Goal: Information Seeking & Learning: Compare options

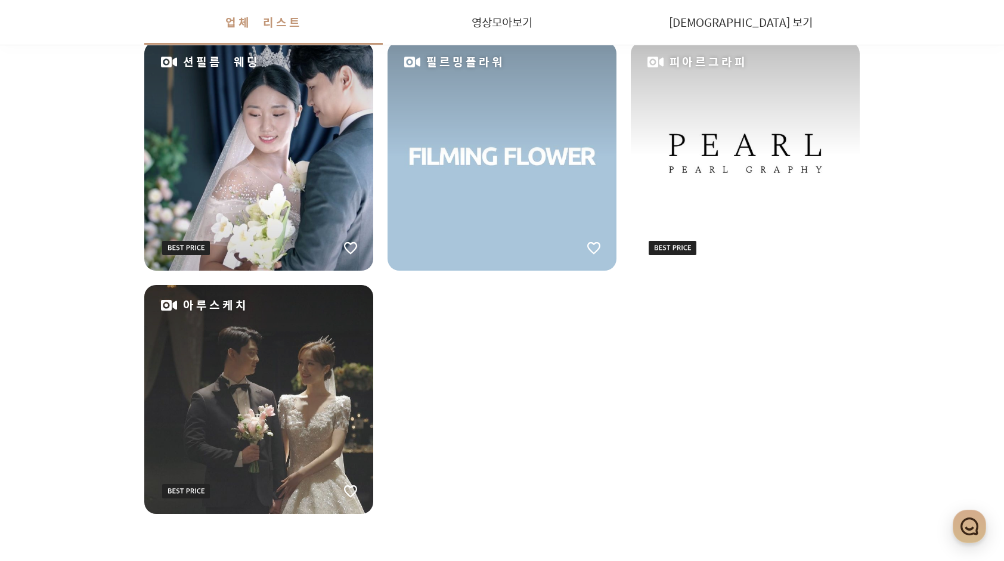
scroll to position [1306, 0]
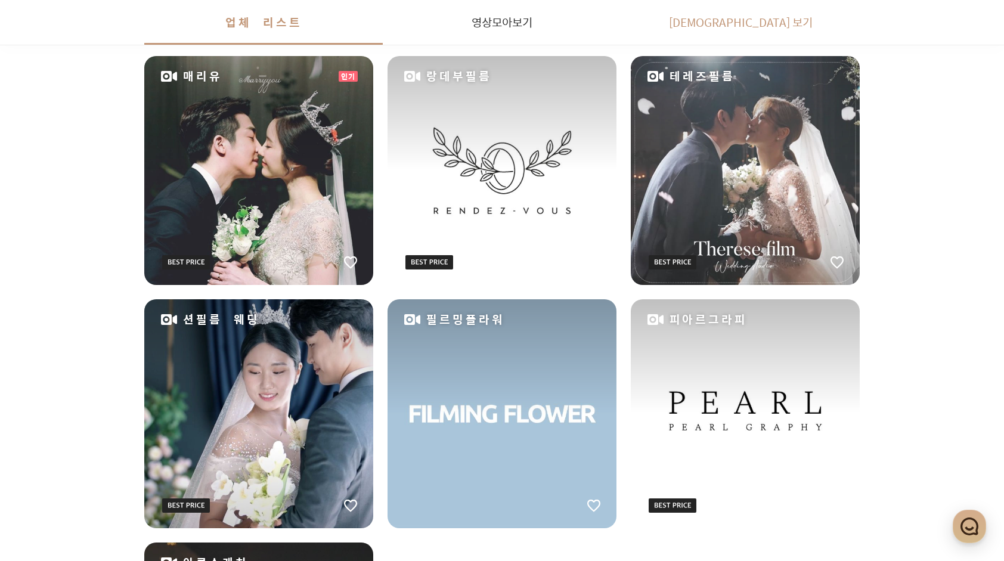
click at [755, 15] on link "[DEMOGRAPHIC_DATA] 보기" at bounding box center [740, 22] width 239 height 45
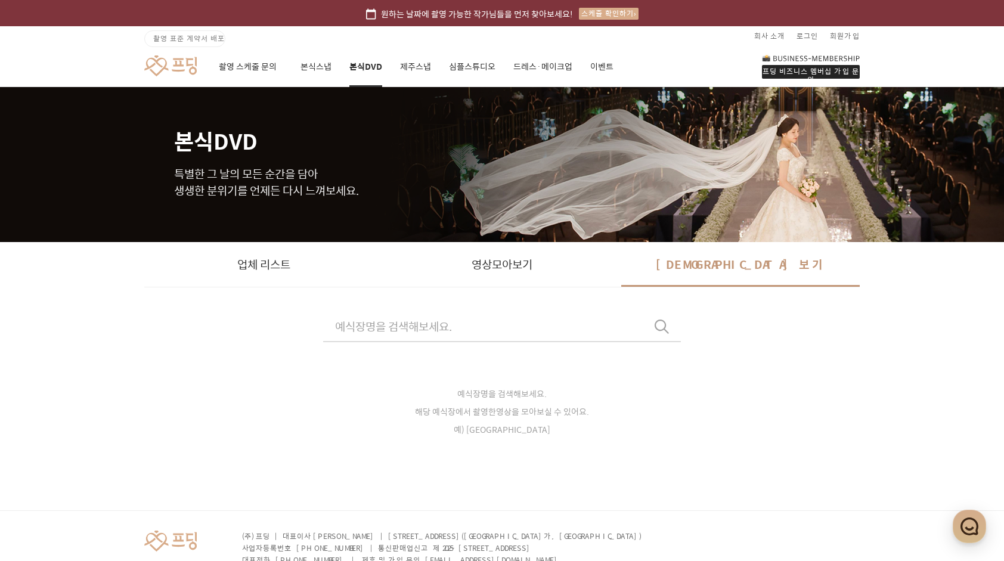
click at [742, 262] on link "[DEMOGRAPHIC_DATA] 보기" at bounding box center [740, 264] width 239 height 45
click at [414, 337] on input "text" at bounding box center [502, 326] width 358 height 31
type input "D"
click at [386, 403] on button "아펠가모 공덕점 [STREET_ADDRESS]" at bounding box center [502, 403] width 357 height 34
type input "아펠가모공덕점"
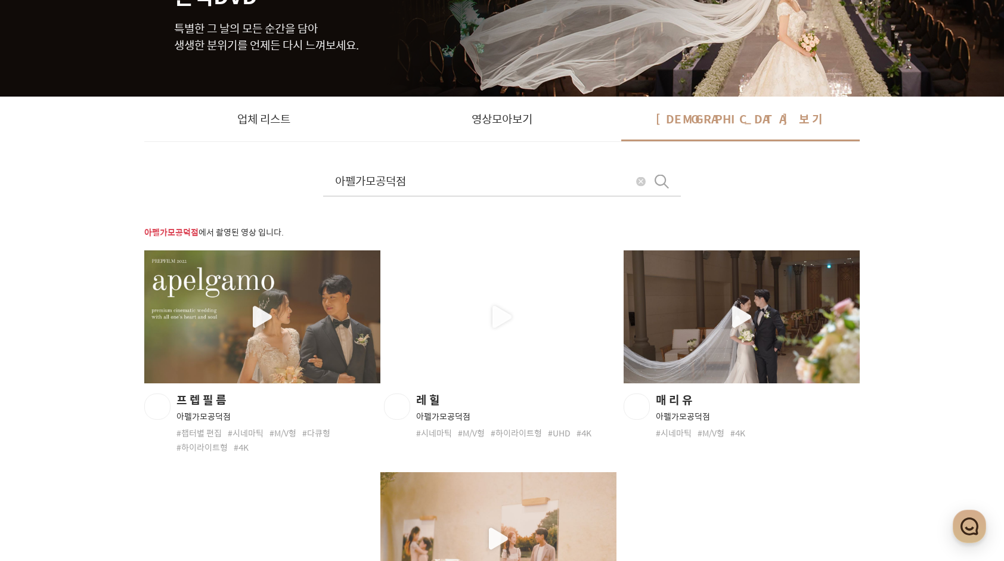
scroll to position [107, 0]
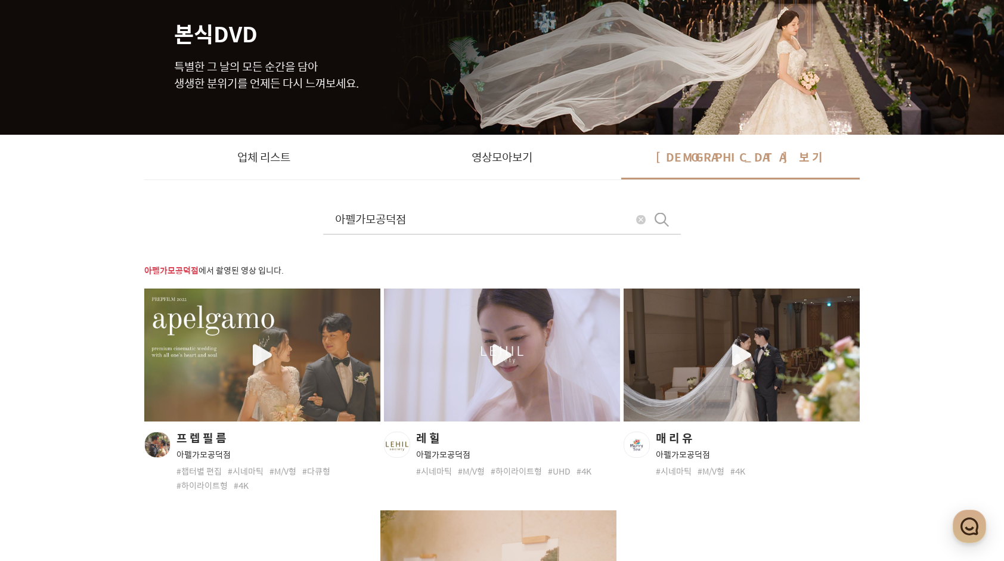
click at [813, 385] on div "button" at bounding box center [742, 355] width 236 height 133
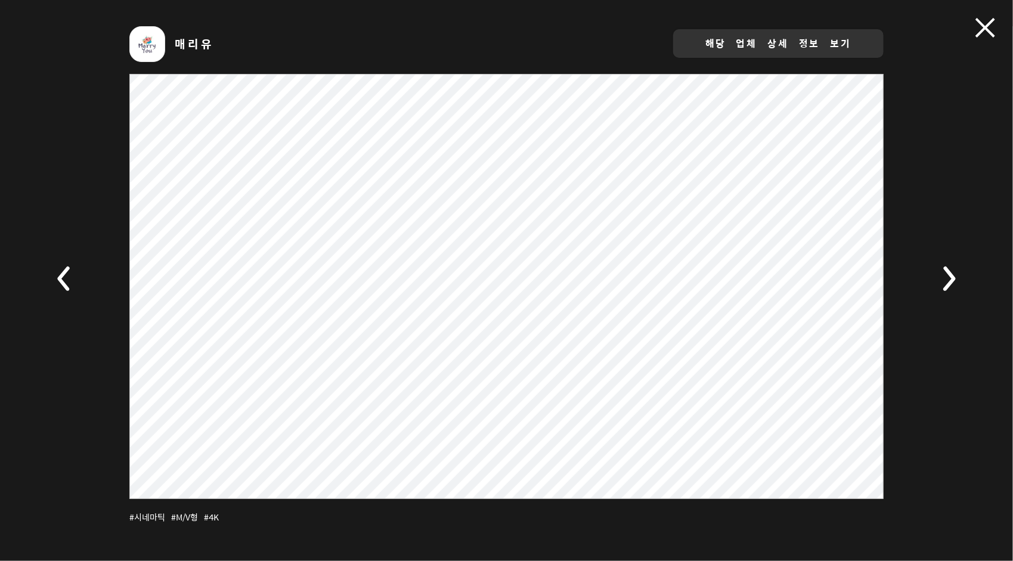
click at [974, 281] on div "매리유 해당 업체 상세 정보 보기 #시네마틱 #M/V형 #4K" at bounding box center [506, 280] width 1013 height 544
click at [66, 274] on icon at bounding box center [65, 279] width 42 height 42
click at [66, 274] on rect at bounding box center [65, 279] width 42 height 42
click at [945, 284] on rect at bounding box center [949, 279] width 42 height 42
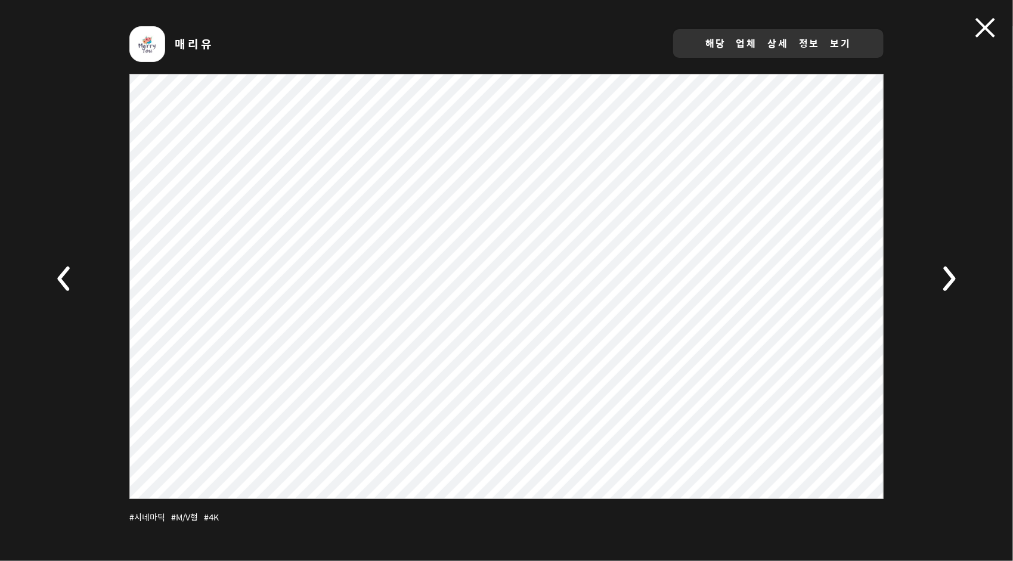
click at [593, 49] on div "매리유 해당 업체 상세 정보 보기" at bounding box center [506, 44] width 754 height 36
click at [997, 25] on div "매리유 해당 업체 상세 정보 보기 #시네마틱 #M/V형 #4K" at bounding box center [506, 280] width 1013 height 544
click at [983, 26] on span at bounding box center [986, 28] width 20 height 20
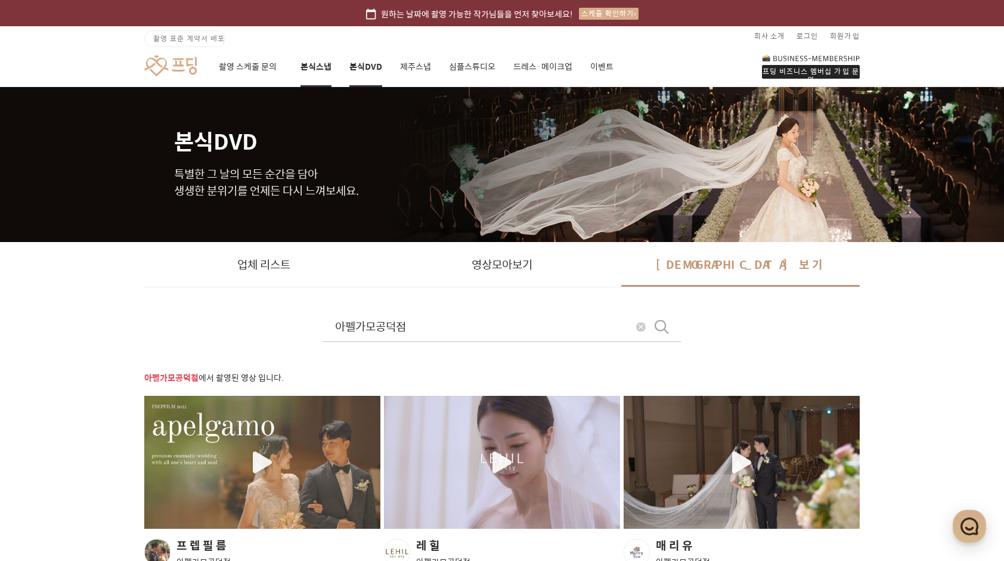
click at [312, 67] on link "본식스냅" at bounding box center [316, 67] width 31 height 41
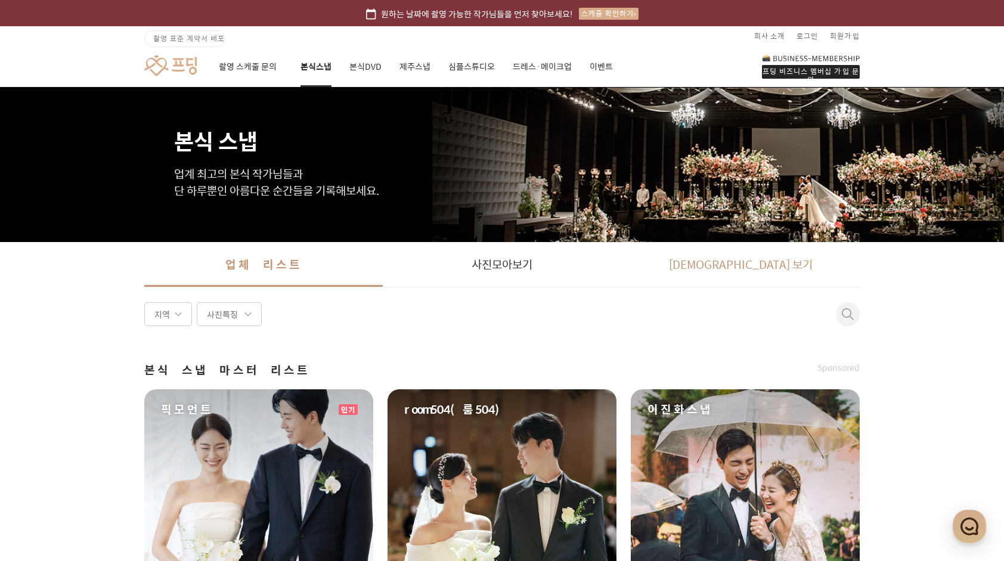
click at [727, 267] on link "[DEMOGRAPHIC_DATA] 보기" at bounding box center [740, 264] width 239 height 45
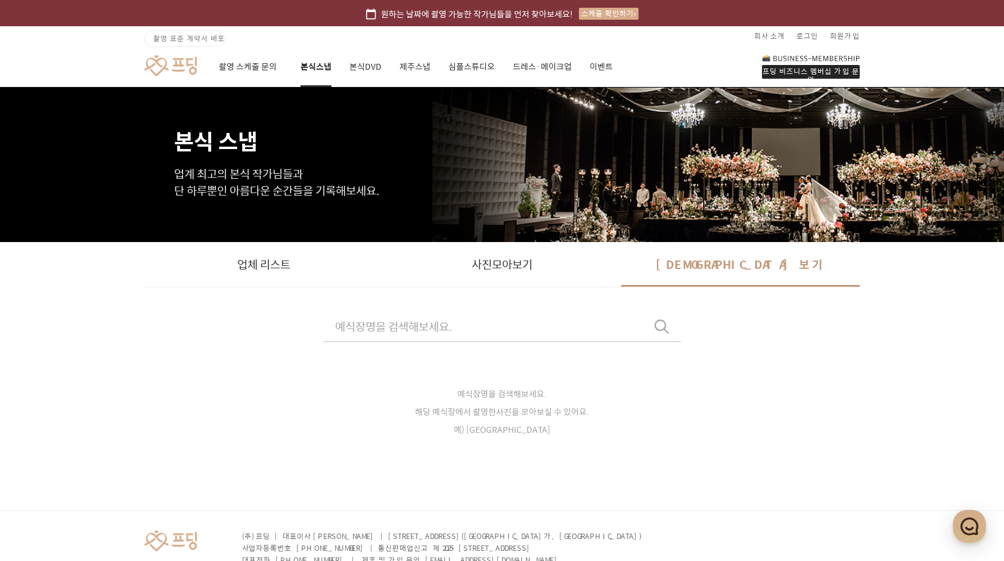
click at [463, 337] on input "text" at bounding box center [502, 326] width 358 height 31
click at [431, 388] on div at bounding box center [502, 371] width 357 height 59
click at [470, 397] on span "아펠가모 공덕점" at bounding box center [502, 397] width 322 height 12
type input "아펠가모공덕점"
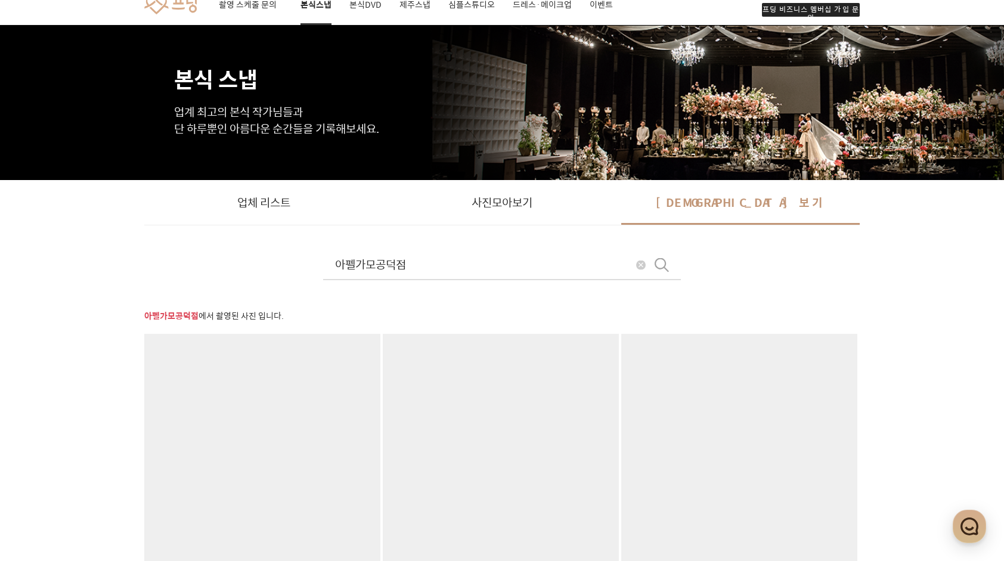
scroll to position [179, 0]
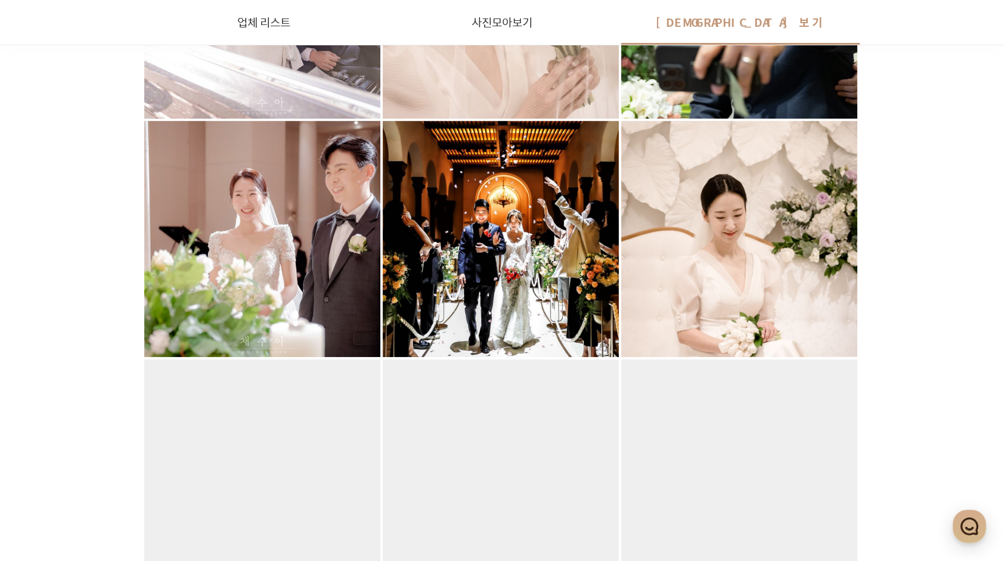
scroll to position [775, 0]
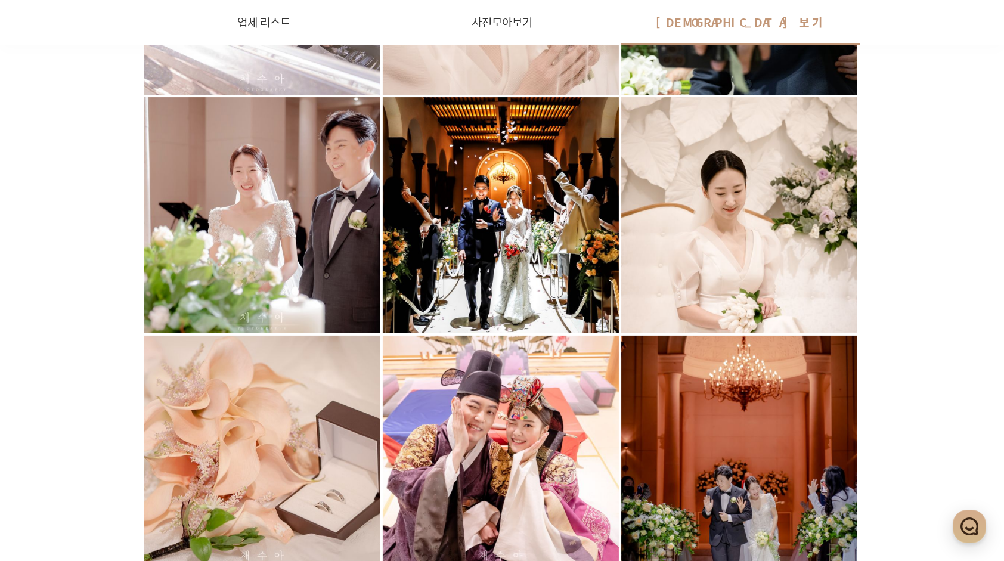
click at [575, 267] on div at bounding box center [501, 215] width 236 height 236
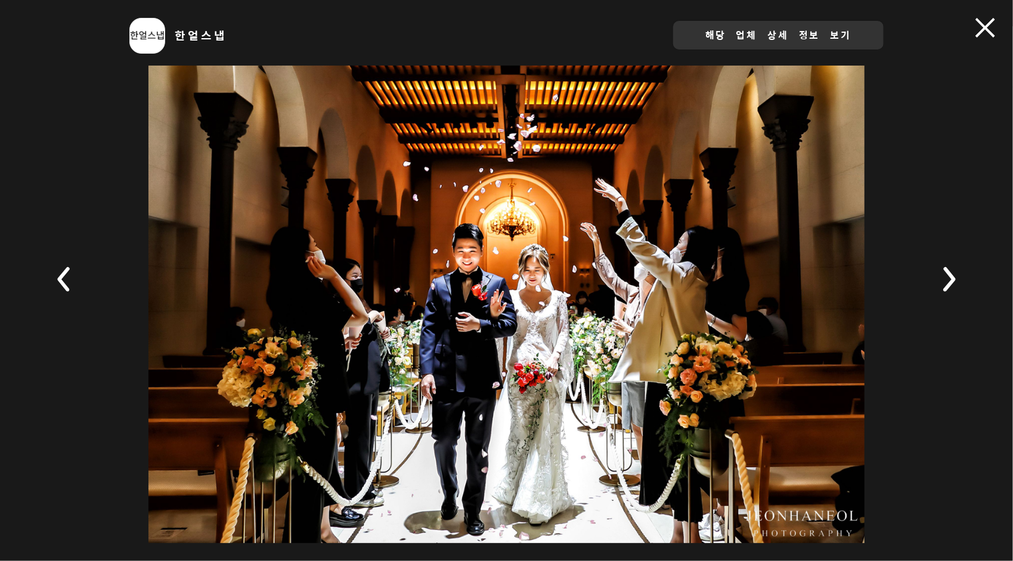
click at [992, 27] on span at bounding box center [986, 28] width 20 height 20
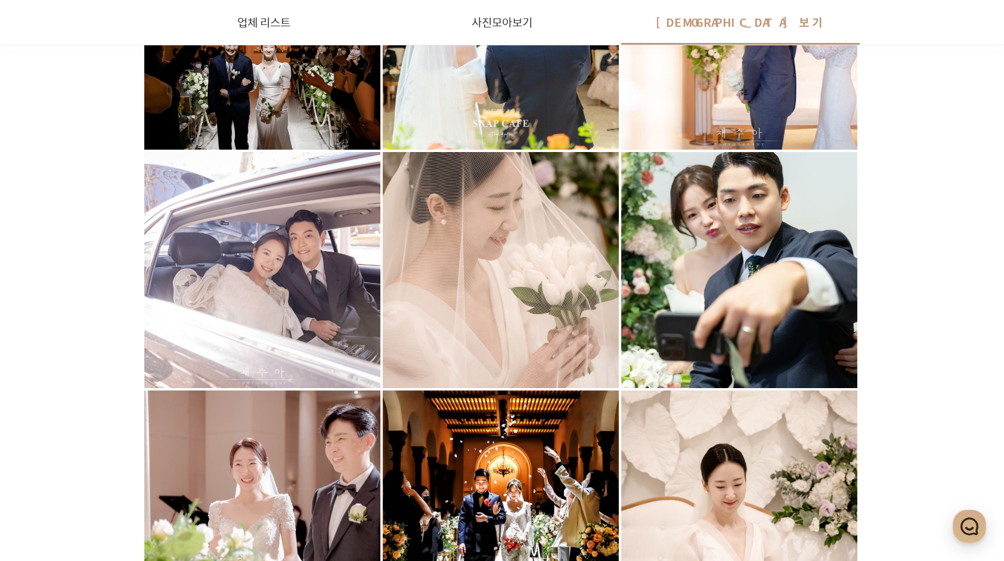
scroll to position [349, 0]
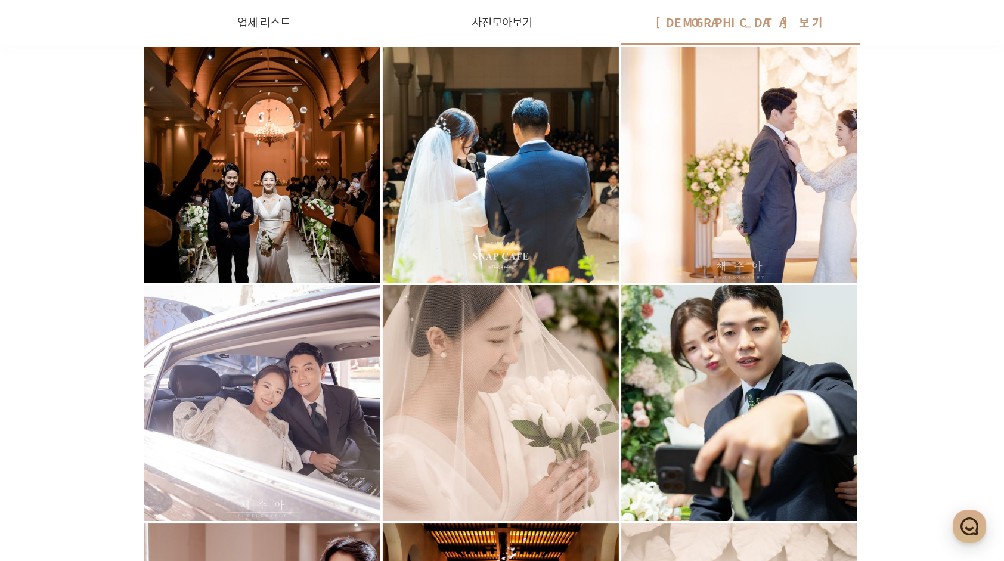
click at [323, 172] on div at bounding box center [262, 165] width 236 height 236
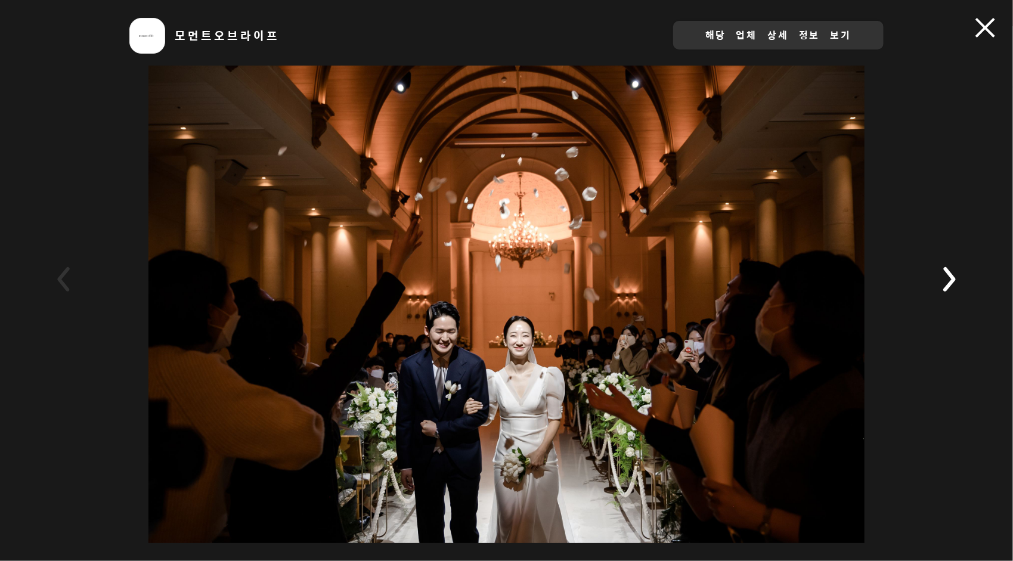
click at [972, 33] on div "모먼트오브라이프 해당 업체 상세 정보 보기" at bounding box center [506, 280] width 1013 height 561
click at [980, 16] on div "모먼트오브라이프 해당 업체 상세 정보 보기" at bounding box center [506, 280] width 1013 height 561
click at [980, 33] on span at bounding box center [986, 28] width 20 height 20
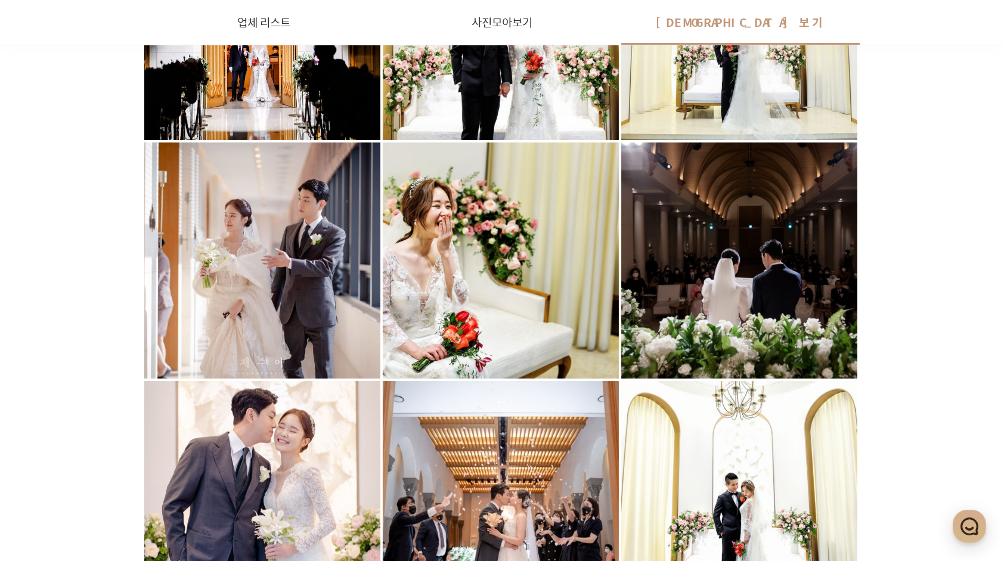
scroll to position [1670, 0]
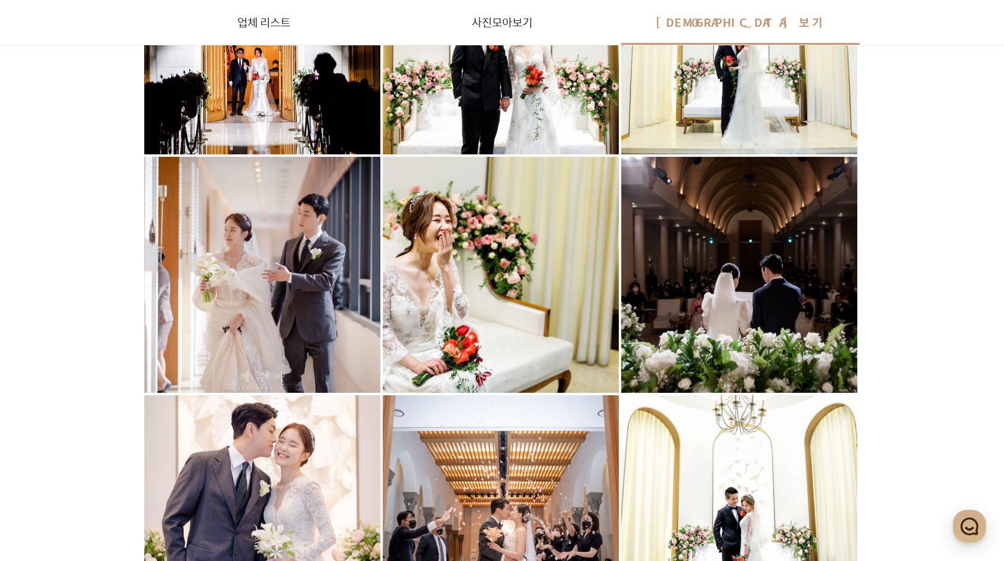
click at [842, 303] on div at bounding box center [739, 275] width 236 height 236
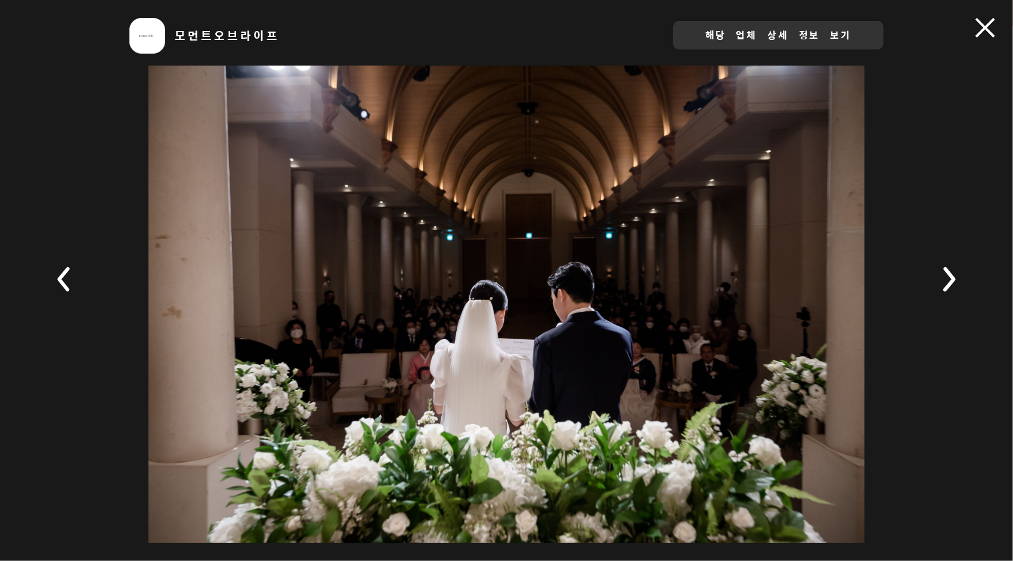
click at [990, 29] on span at bounding box center [986, 28] width 20 height 20
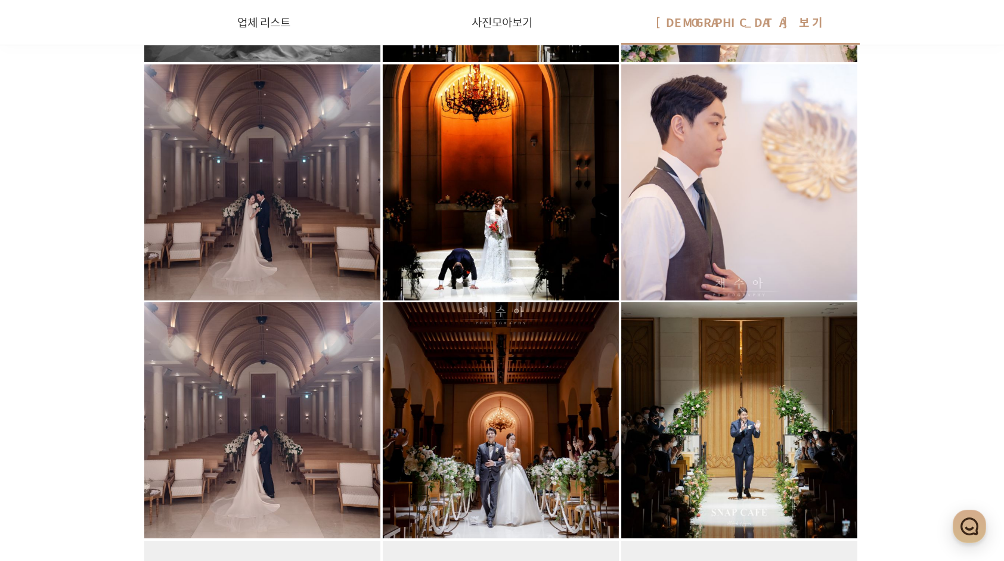
scroll to position [3211, 0]
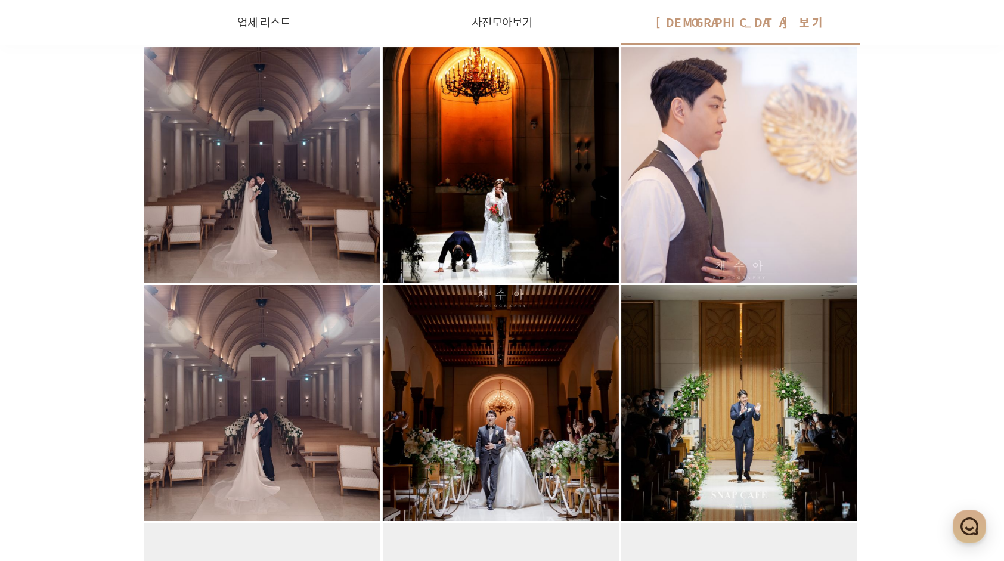
click at [572, 237] on div at bounding box center [501, 165] width 236 height 236
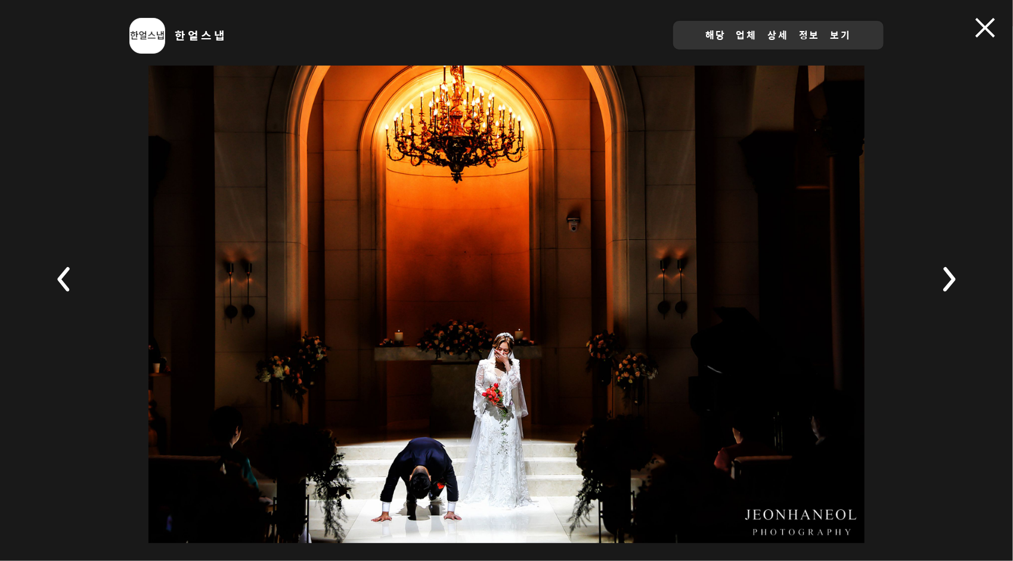
click at [974, 25] on div "한얼스냅 해당 업체 상세 정보 보기" at bounding box center [506, 280] width 1013 height 561
click at [56, 280] on rect at bounding box center [65, 279] width 42 height 42
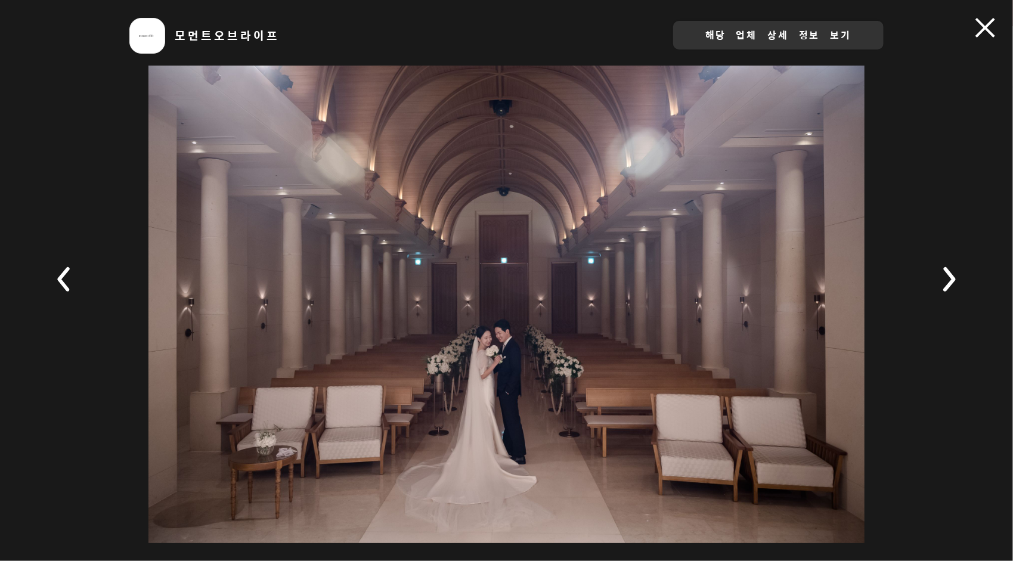
click at [954, 268] on rect at bounding box center [949, 279] width 42 height 42
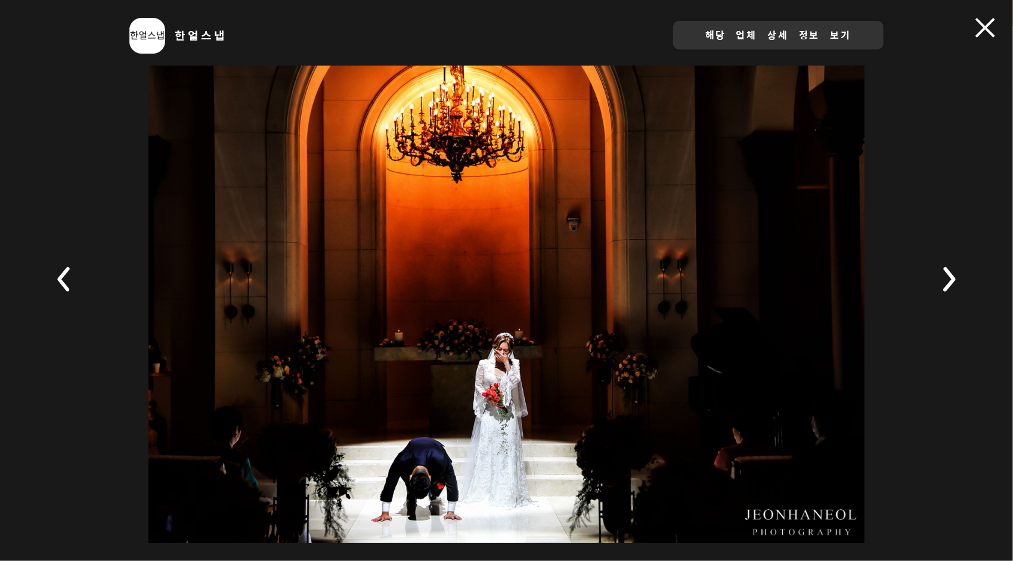
click at [971, 41] on div "한얼스냅 해당 업체 상세 정보 보기" at bounding box center [506, 280] width 1013 height 561
click at [979, 20] on span at bounding box center [986, 28] width 20 height 20
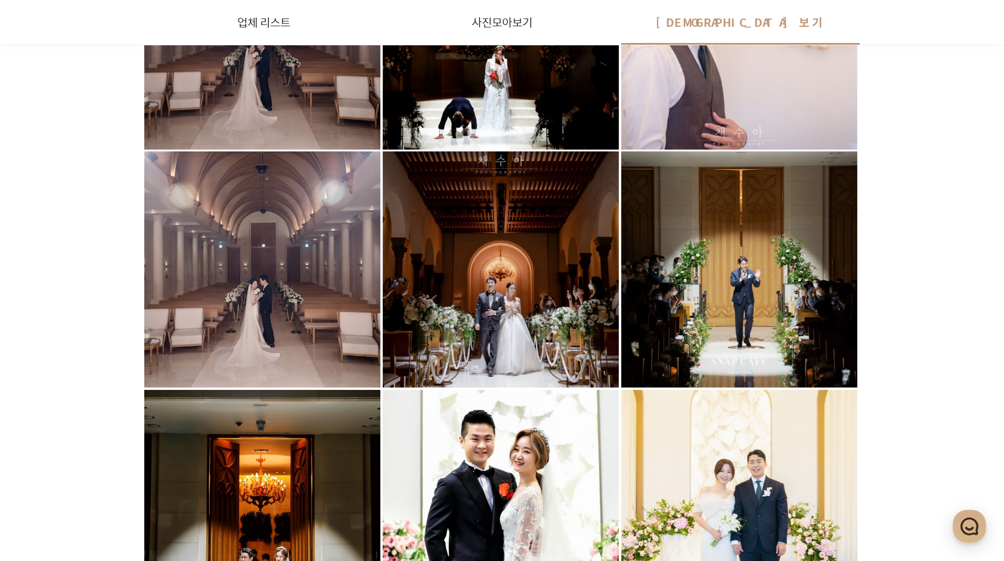
scroll to position [3330, 0]
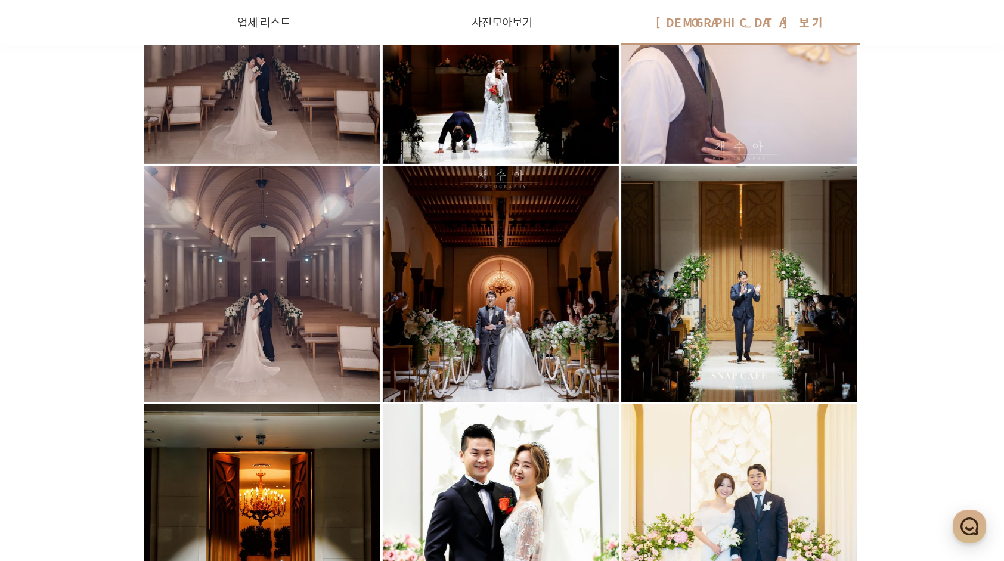
click at [564, 330] on div at bounding box center [501, 284] width 236 height 236
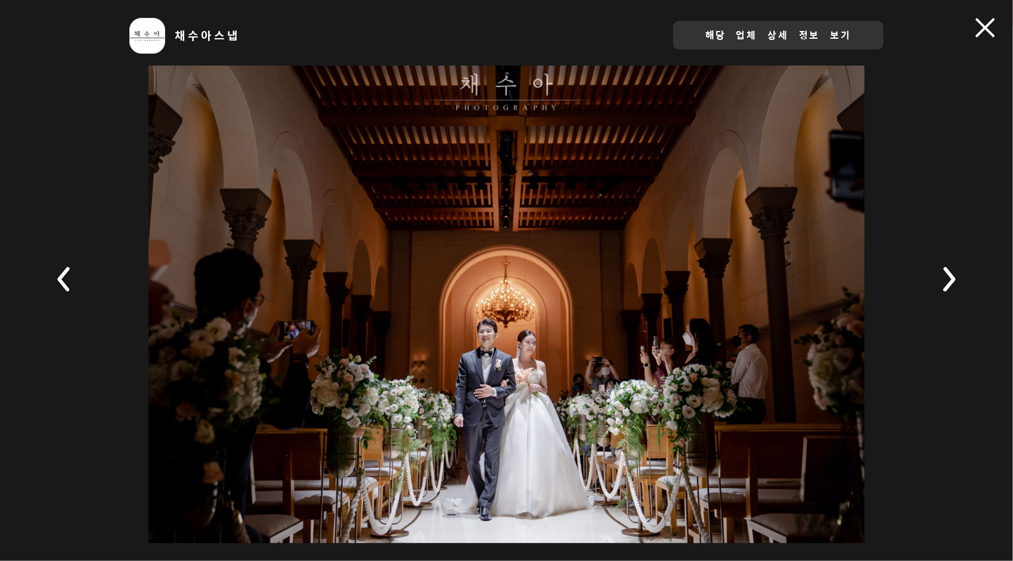
click at [986, 38] on div "채수아스냅 해당 업체 상세 정보 보기" at bounding box center [506, 280] width 1013 height 561
click at [958, 286] on rect at bounding box center [949, 279] width 42 height 42
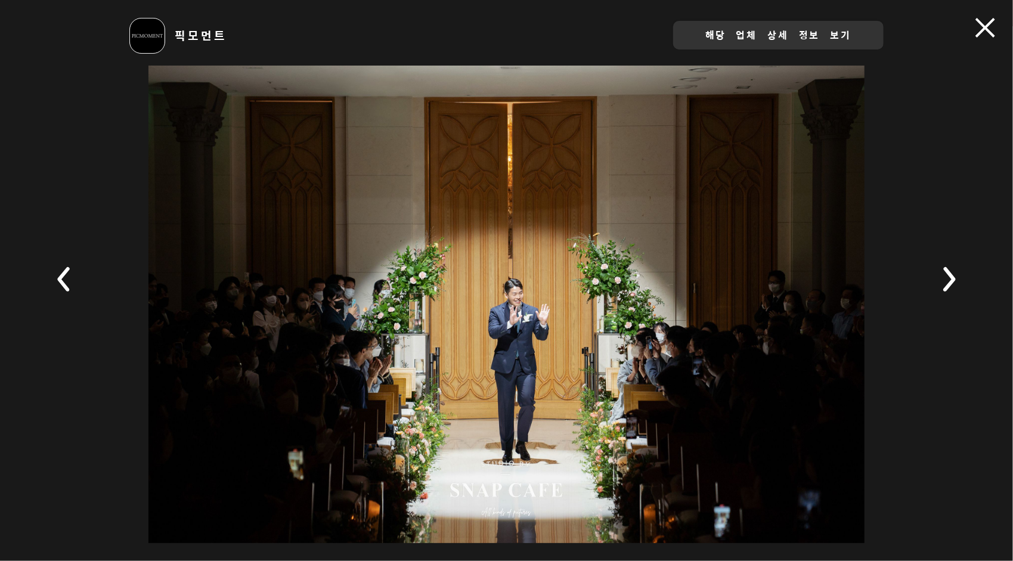
click at [993, 27] on span at bounding box center [986, 28] width 20 height 20
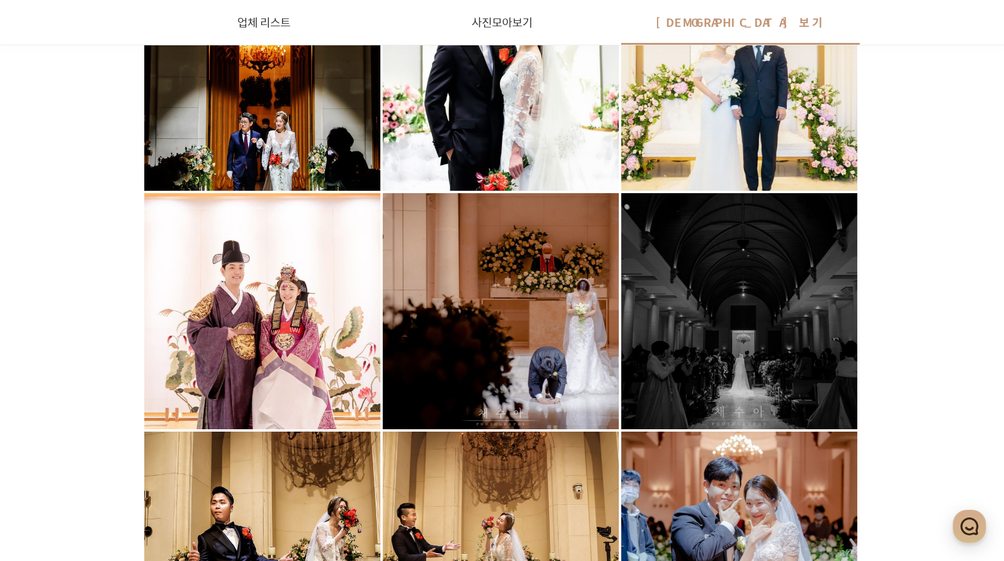
scroll to position [3867, 0]
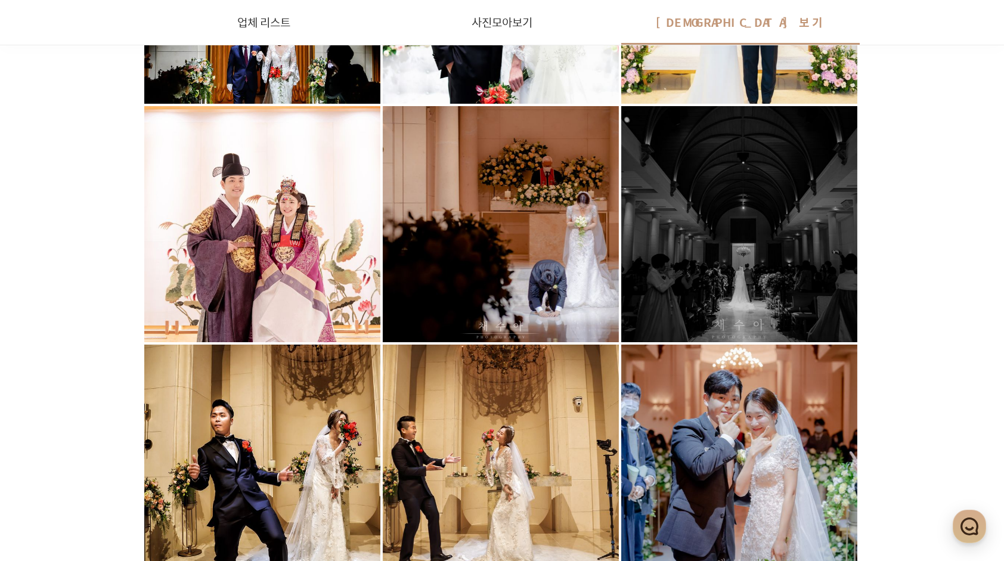
click at [536, 260] on div at bounding box center [501, 224] width 236 height 236
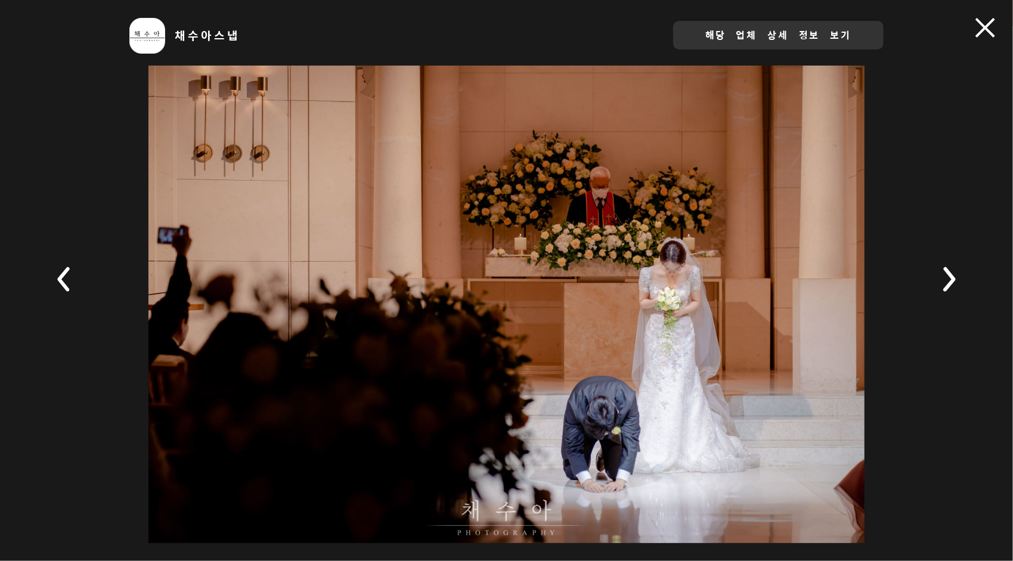
click at [978, 32] on span at bounding box center [986, 28] width 20 height 20
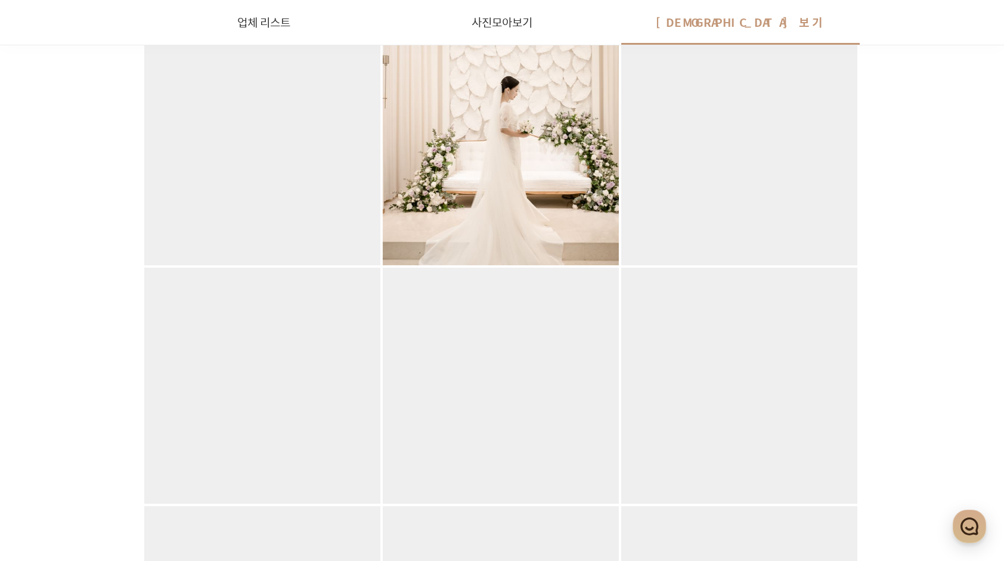
scroll to position [5238, 0]
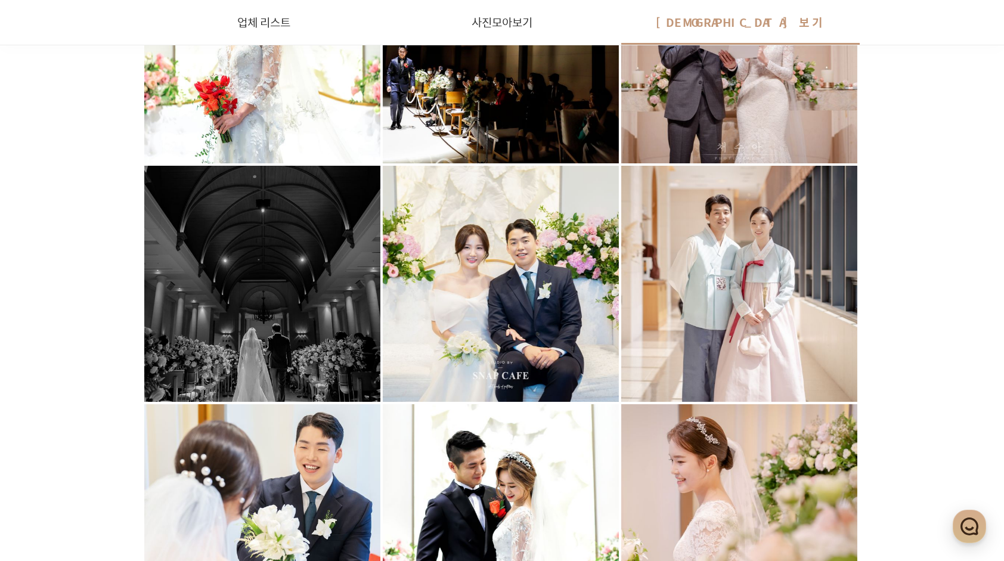
click at [171, 287] on div at bounding box center [262, 284] width 236 height 236
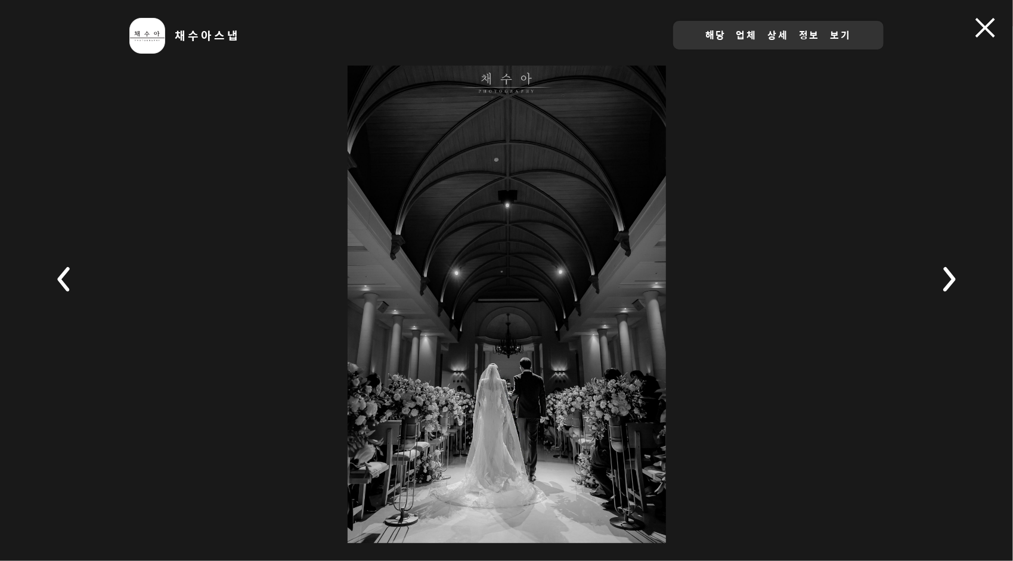
click at [939, 274] on rect at bounding box center [949, 279] width 42 height 42
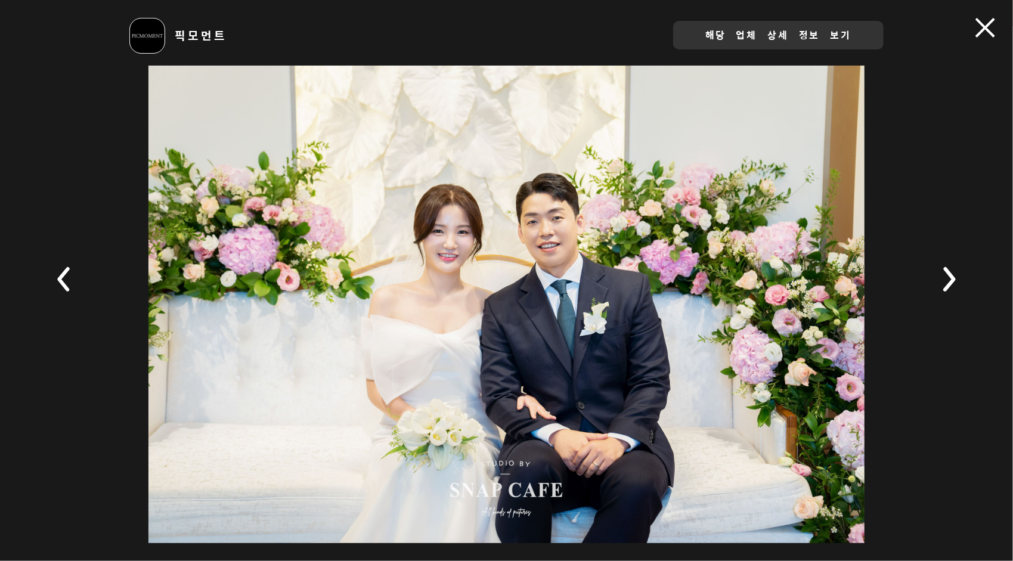
click at [944, 274] on rect at bounding box center [949, 279] width 42 height 42
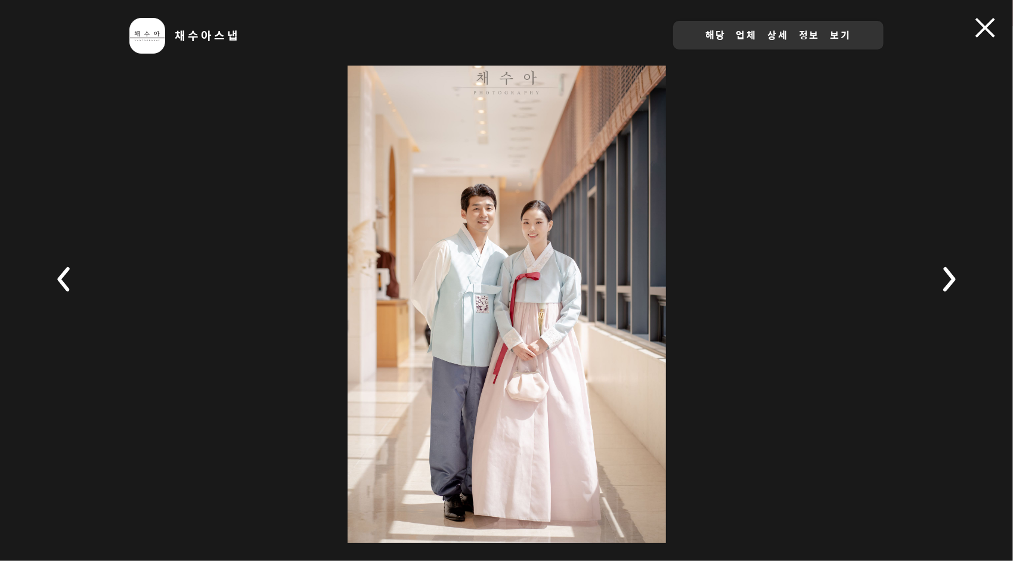
click at [989, 22] on span at bounding box center [986, 28] width 20 height 20
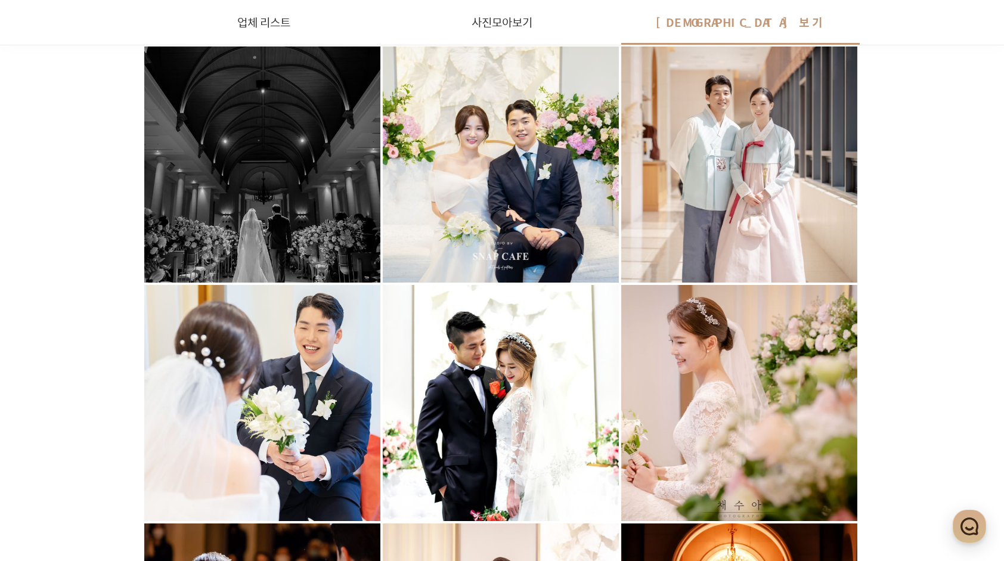
scroll to position [5835, 0]
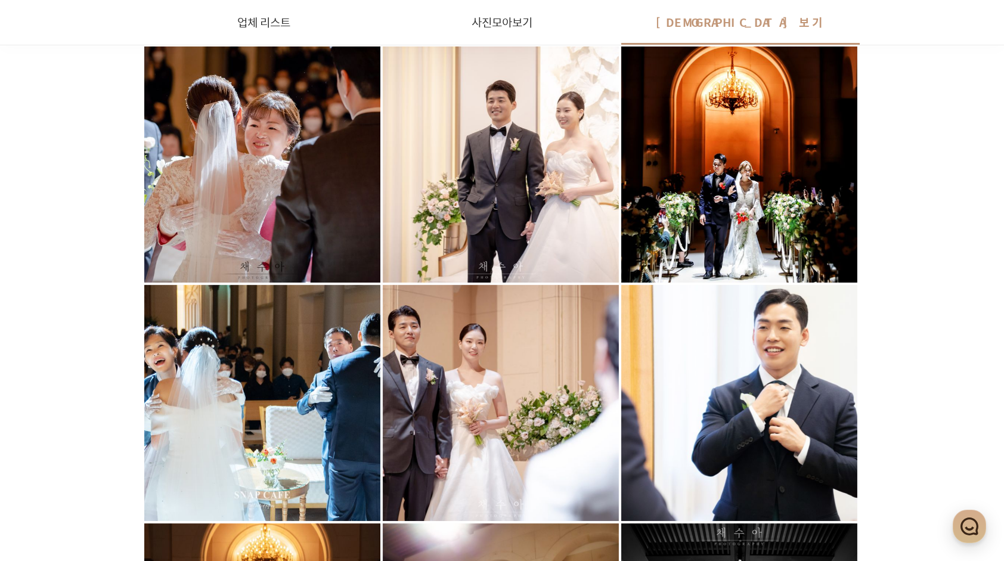
click at [797, 211] on div at bounding box center [739, 165] width 236 height 236
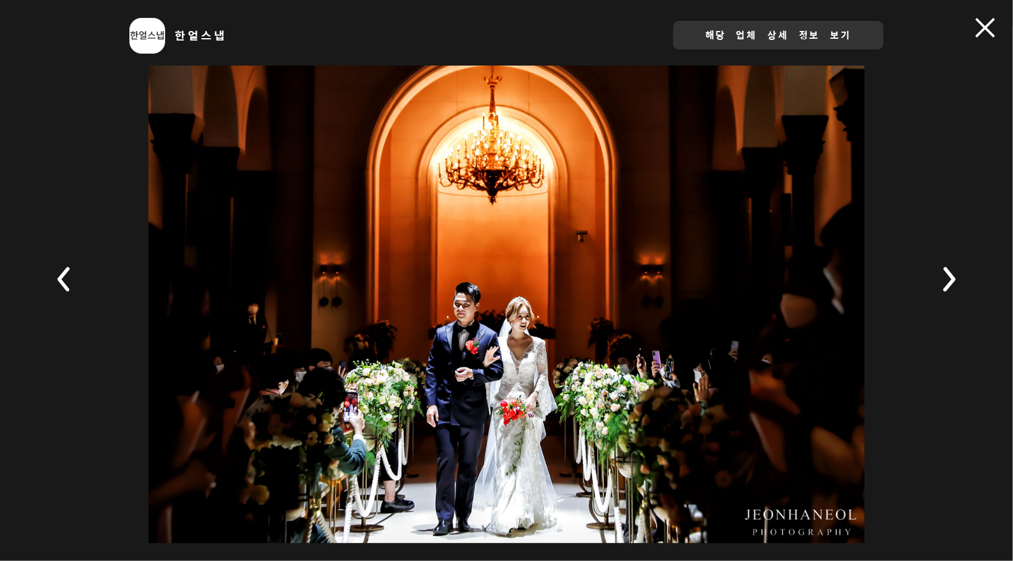
click at [986, 35] on span at bounding box center [986, 28] width 20 height 20
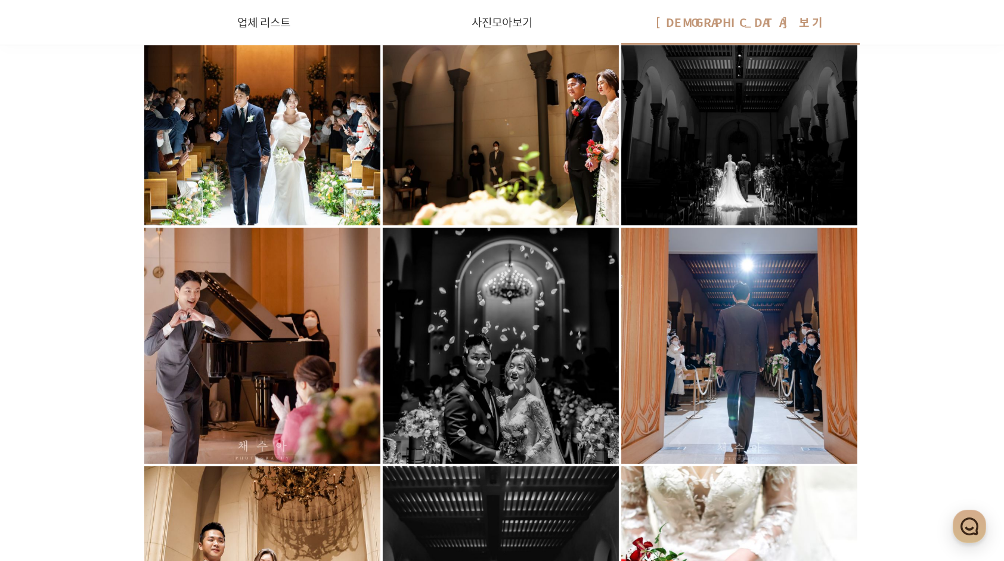
scroll to position [6371, 0]
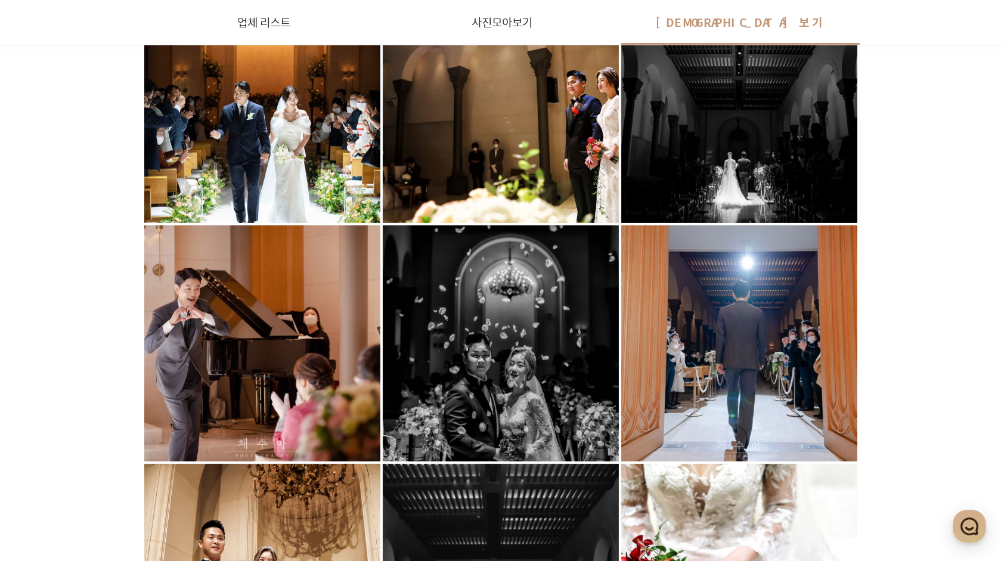
click at [240, 132] on div at bounding box center [262, 105] width 236 height 236
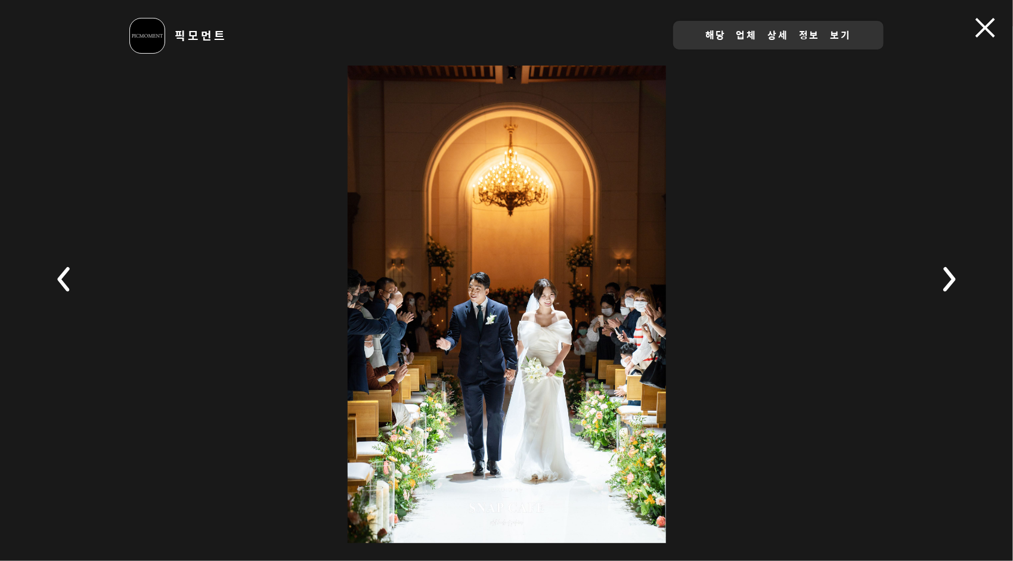
click at [983, 31] on span at bounding box center [986, 28] width 20 height 20
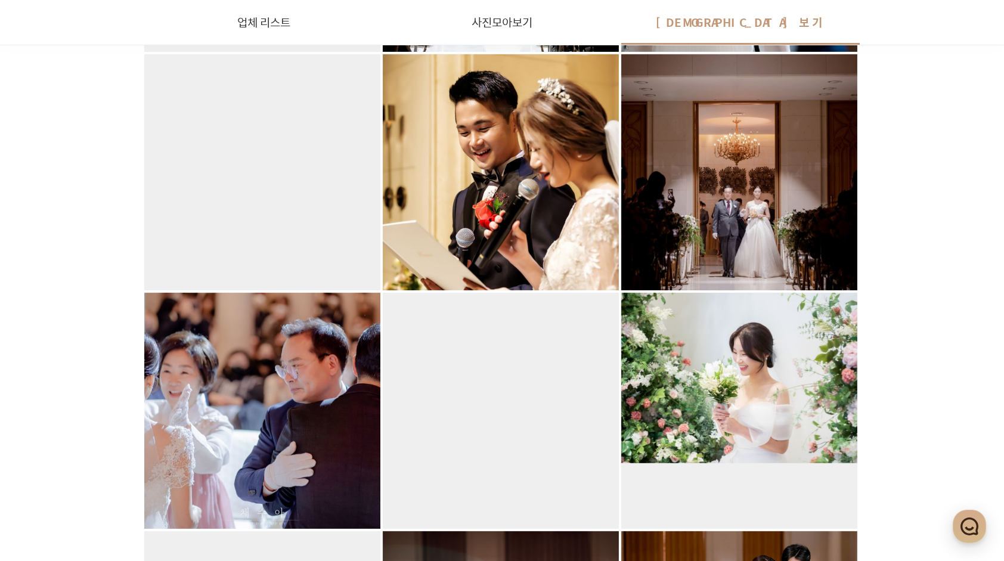
scroll to position [7266, 0]
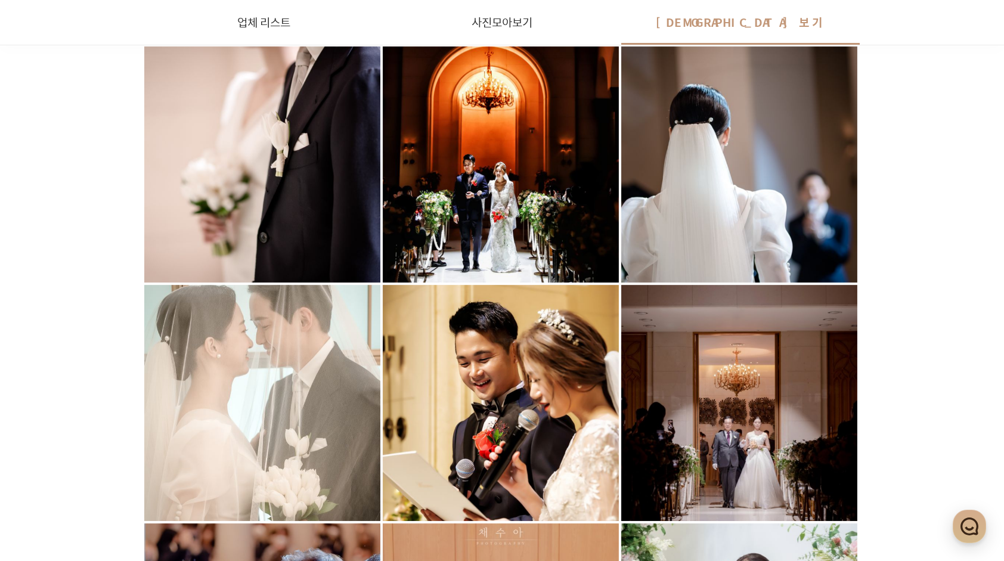
click at [572, 221] on div at bounding box center [501, 165] width 236 height 236
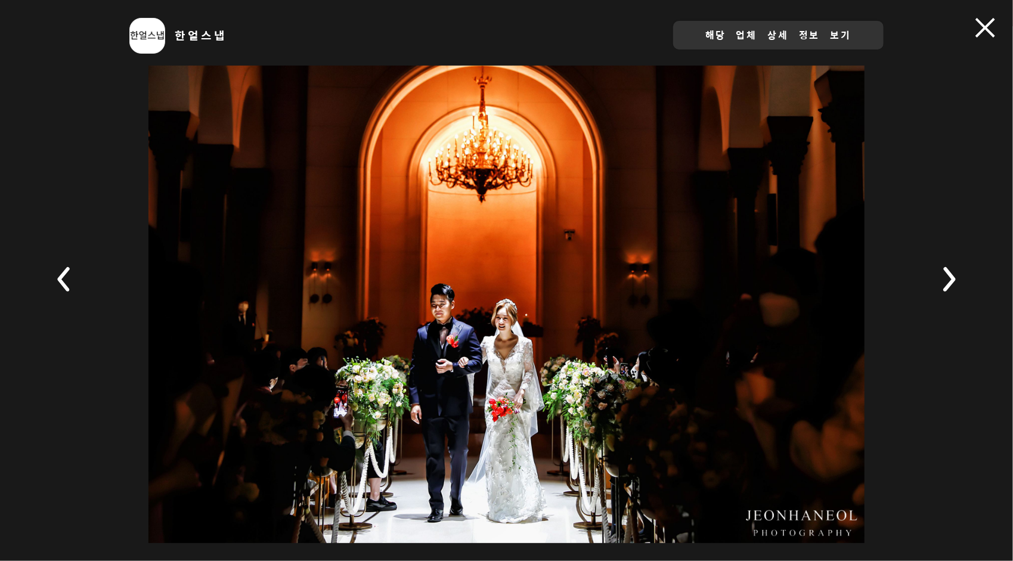
click at [983, 30] on span at bounding box center [986, 28] width 20 height 20
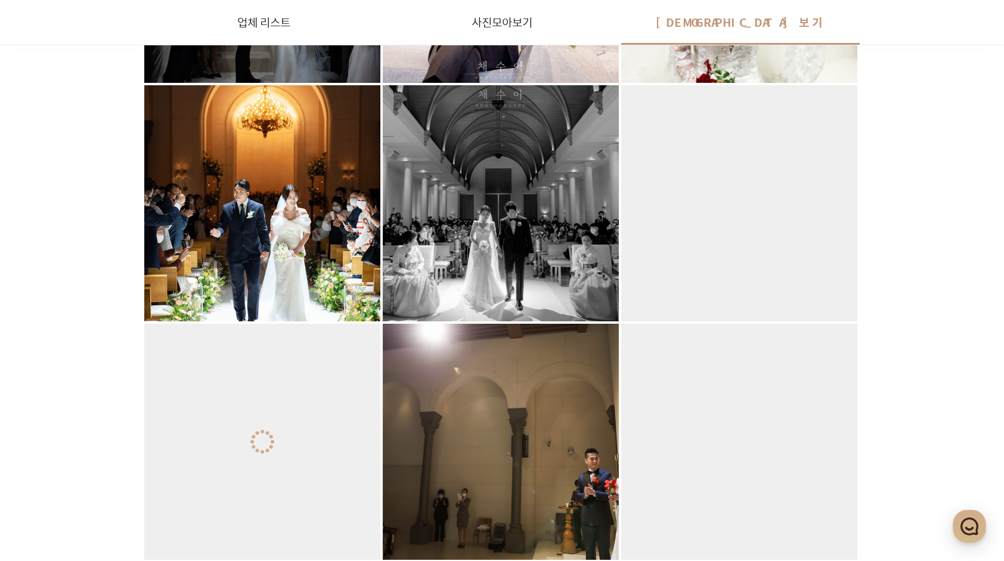
scroll to position [9860, 0]
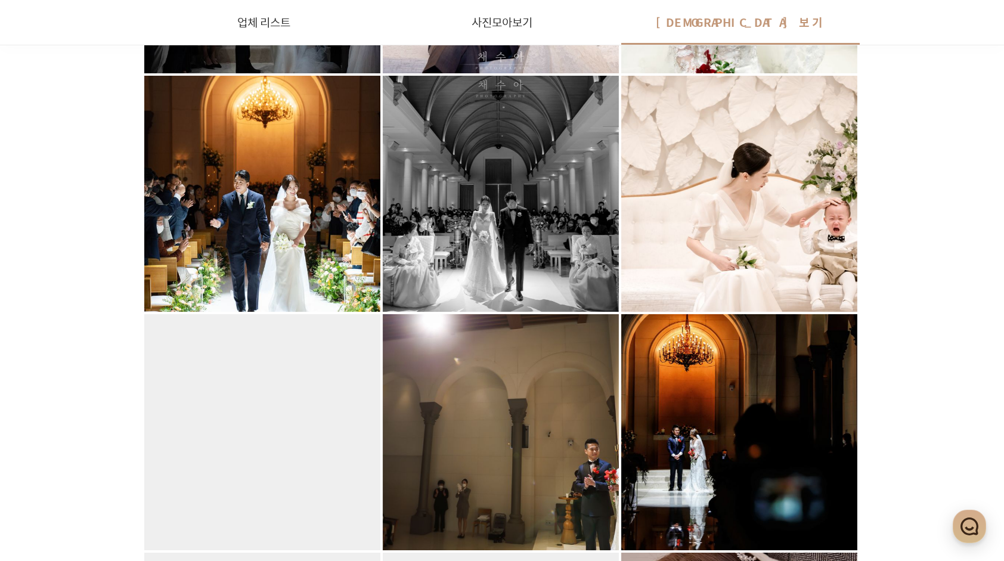
click at [736, 427] on div at bounding box center [739, 432] width 236 height 236
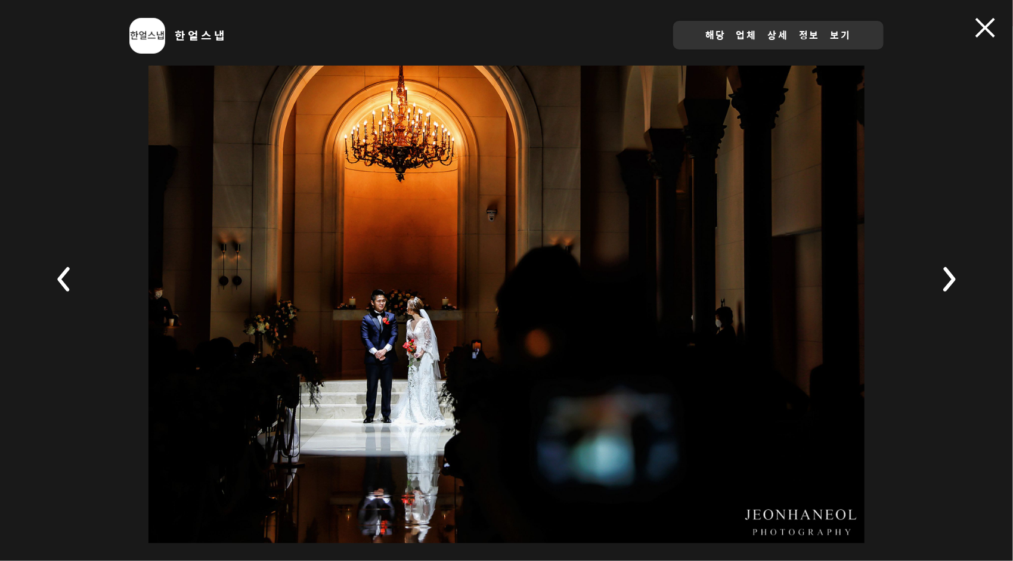
click at [980, 29] on span at bounding box center [986, 28] width 20 height 20
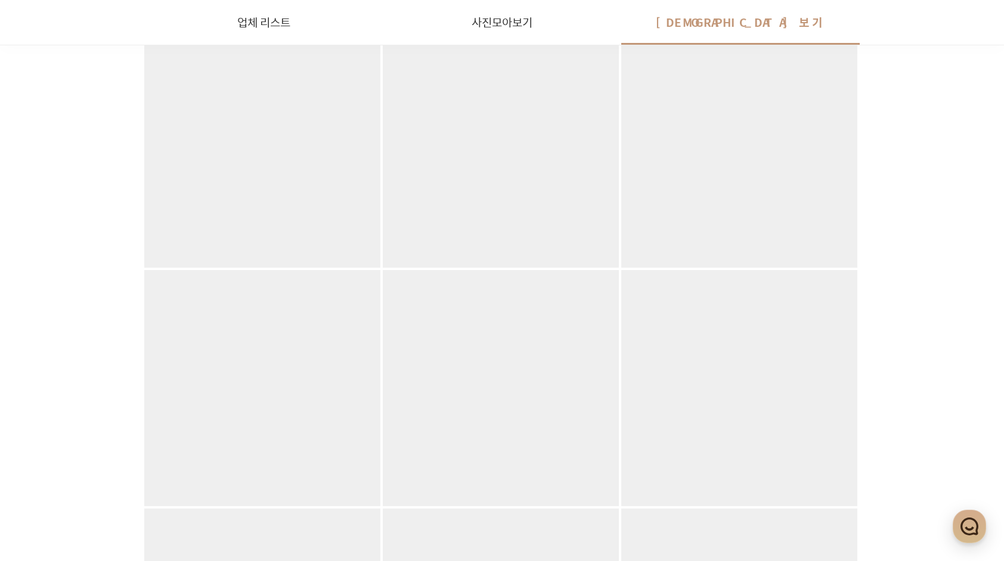
scroll to position [11798, 0]
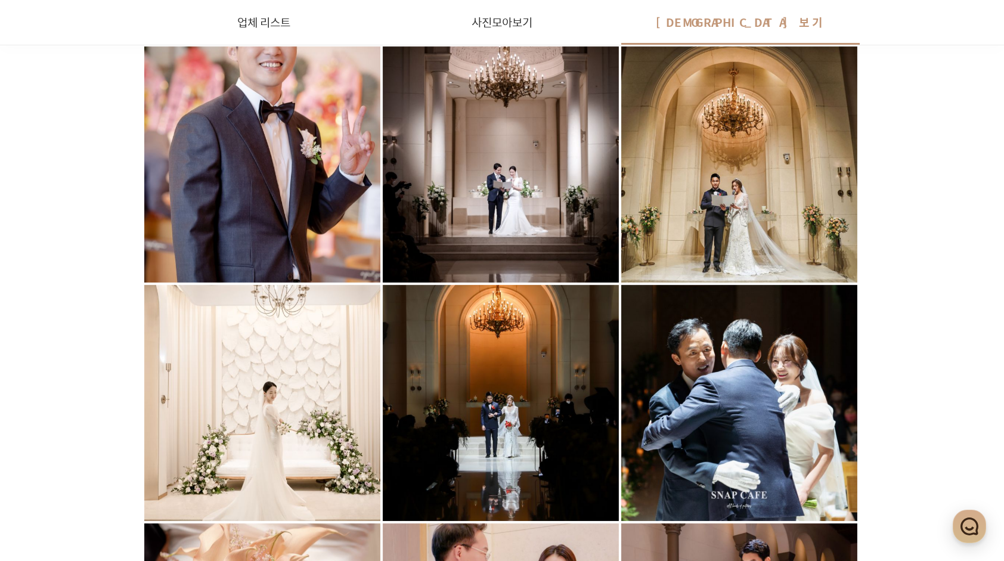
click at [425, 400] on div at bounding box center [501, 403] width 236 height 236
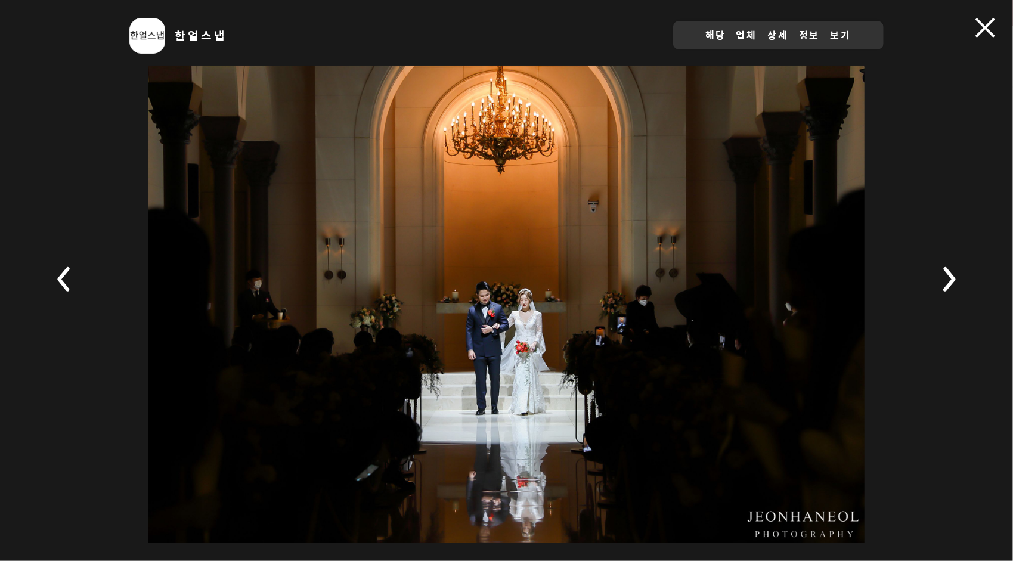
click at [973, 21] on div "한얼스냅 해당 업체 상세 정보 보기" at bounding box center [506, 280] width 1013 height 561
click at [980, 32] on span at bounding box center [986, 28] width 20 height 20
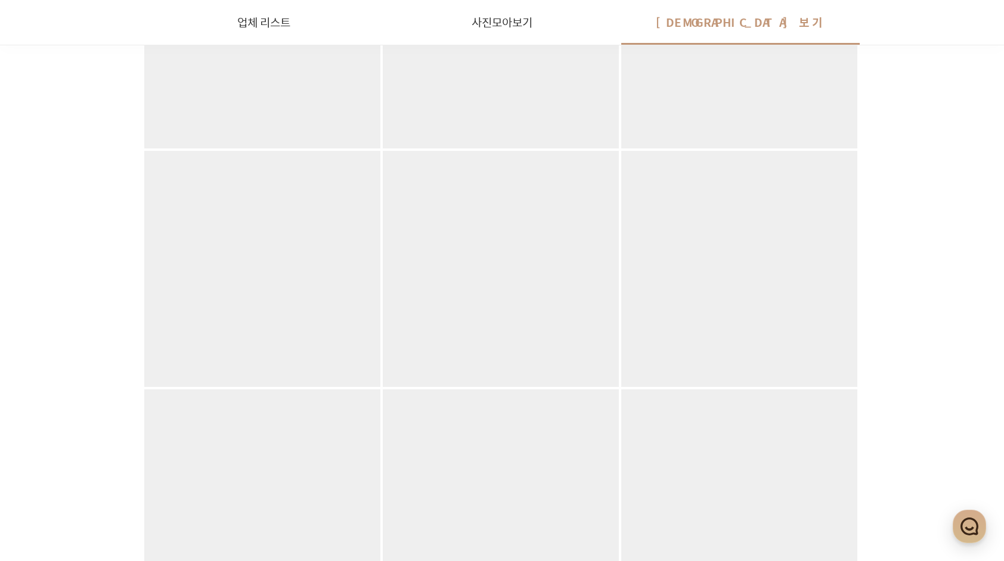
scroll to position [9866, 0]
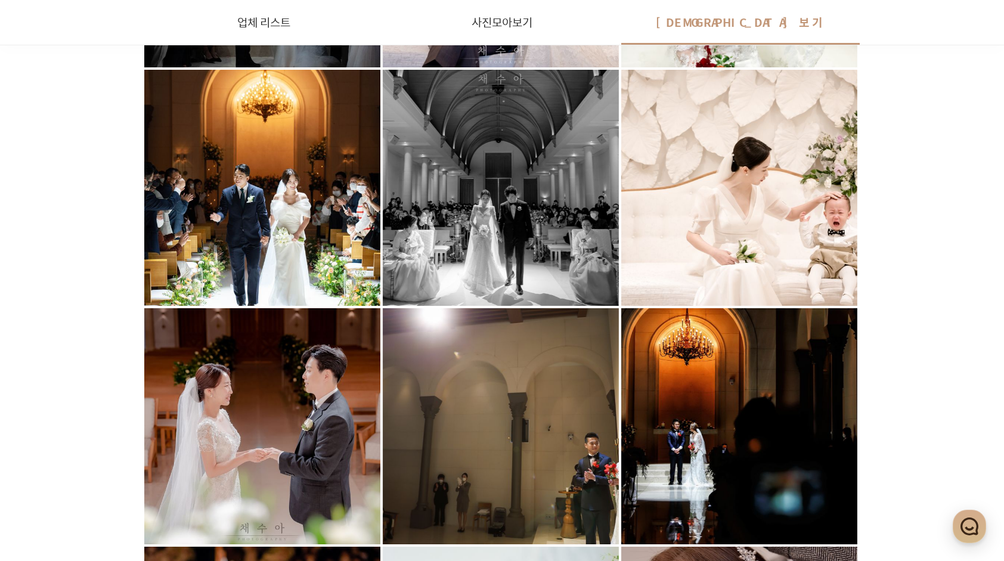
click at [598, 250] on div at bounding box center [501, 188] width 236 height 236
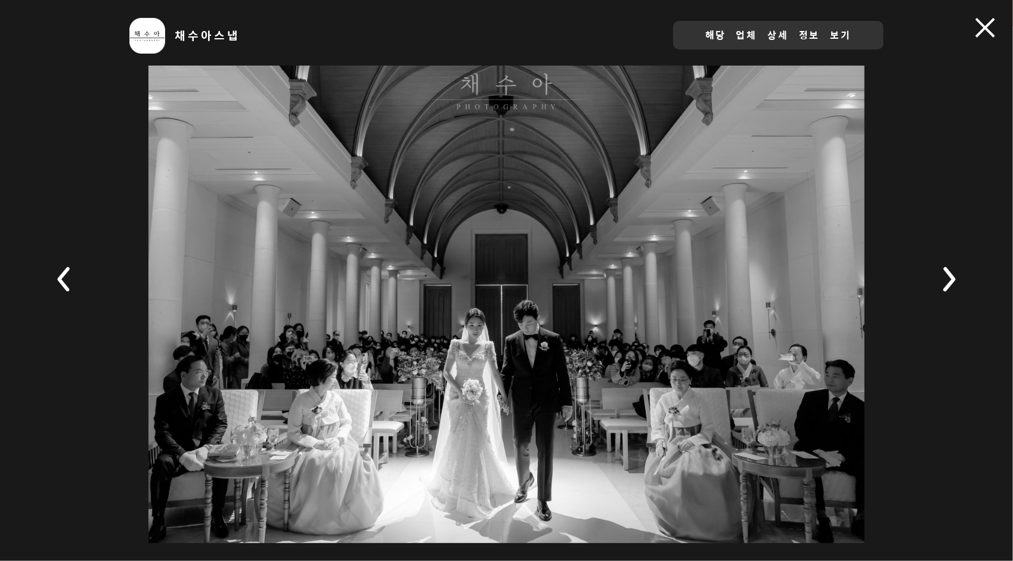
click at [979, 26] on span at bounding box center [986, 28] width 20 height 20
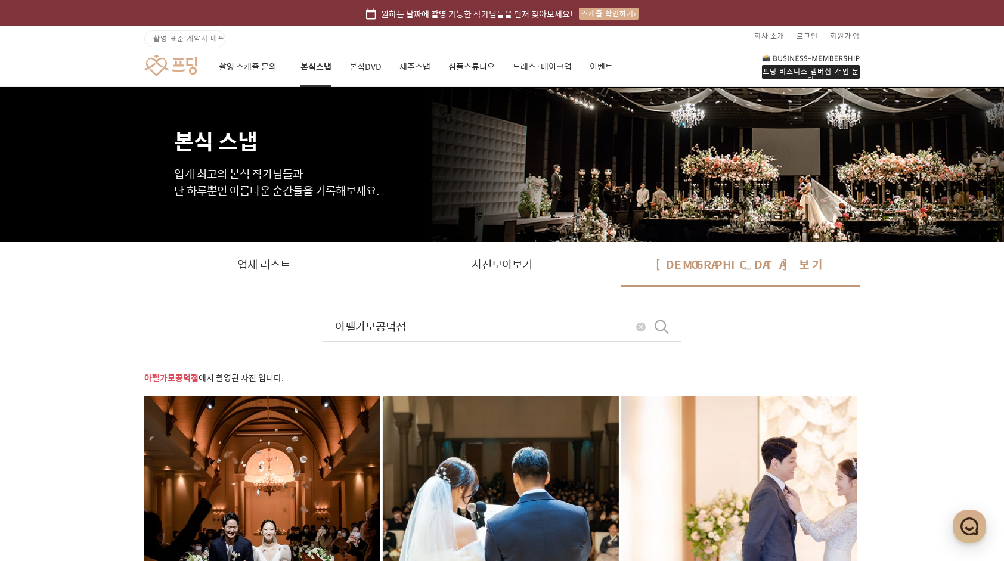
scroll to position [9889, 0]
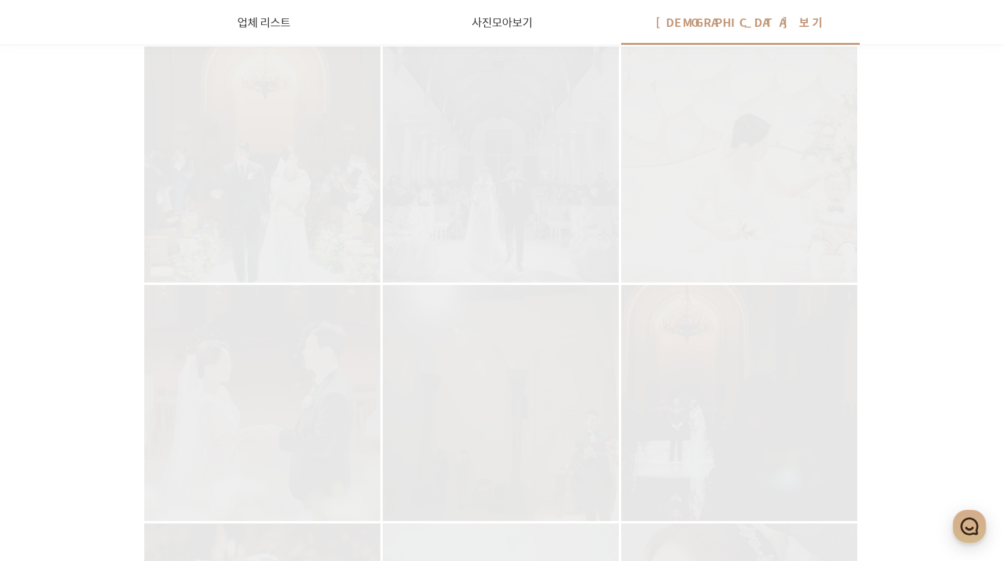
click at [277, 401] on div at bounding box center [262, 403] width 236 height 236
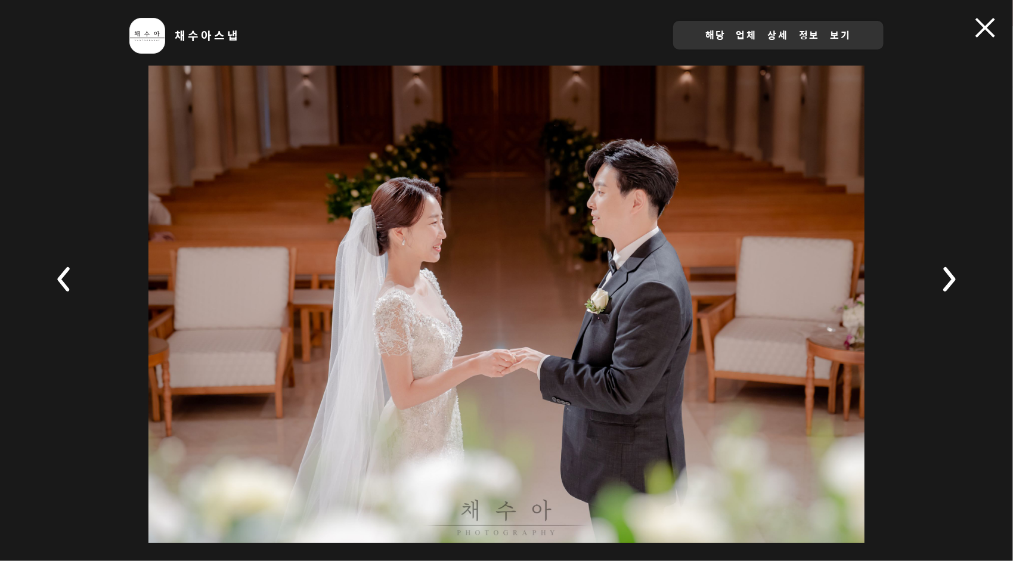
click at [981, 27] on span at bounding box center [986, 28] width 20 height 20
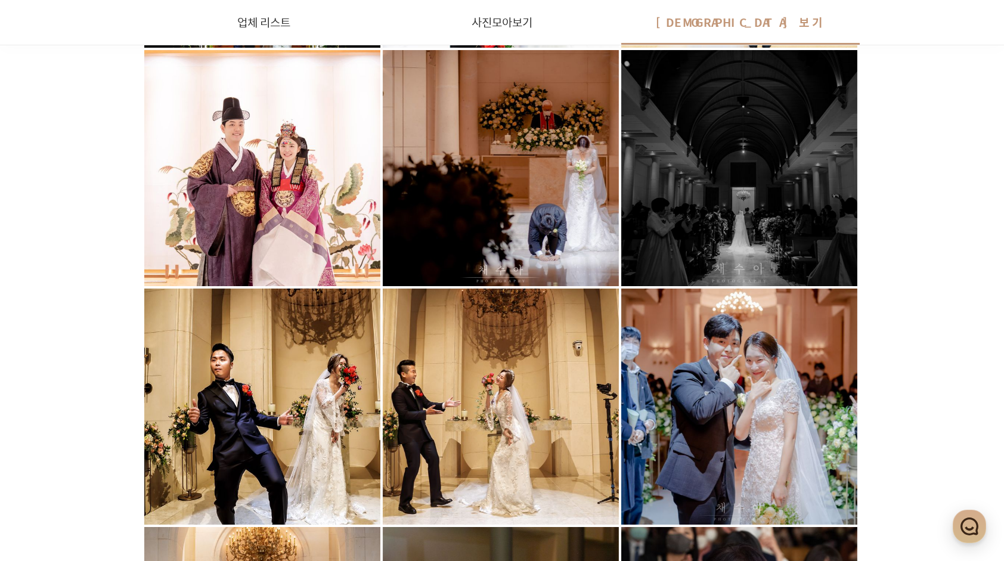
scroll to position [3921, 0]
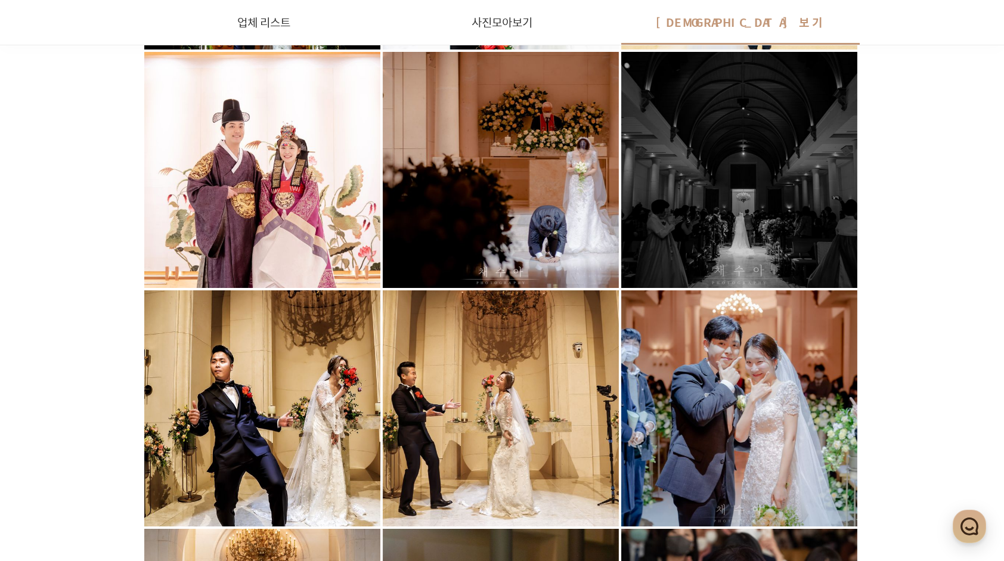
click at [533, 193] on div at bounding box center [501, 170] width 236 height 236
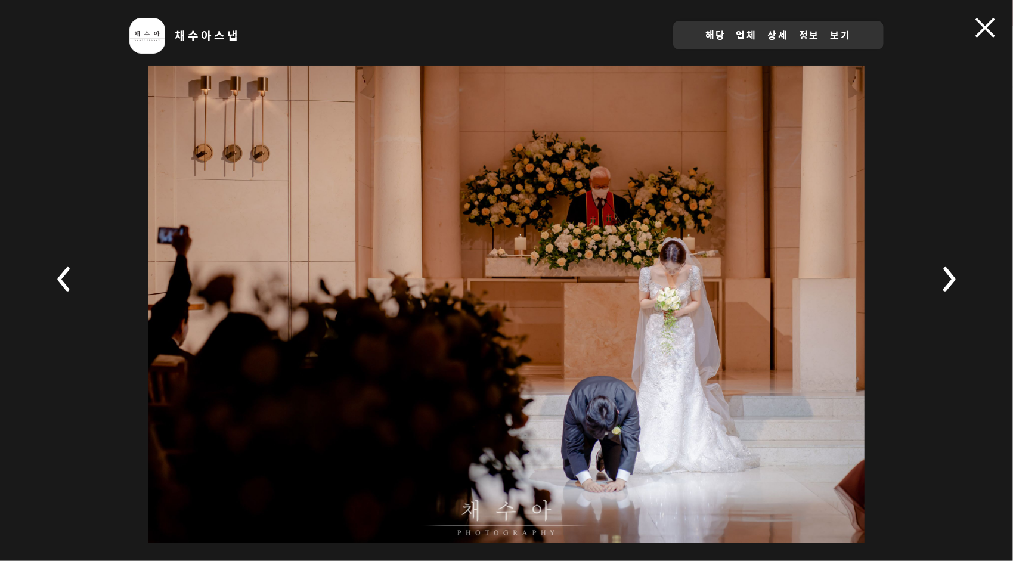
click at [995, 32] on span at bounding box center [986, 28] width 20 height 20
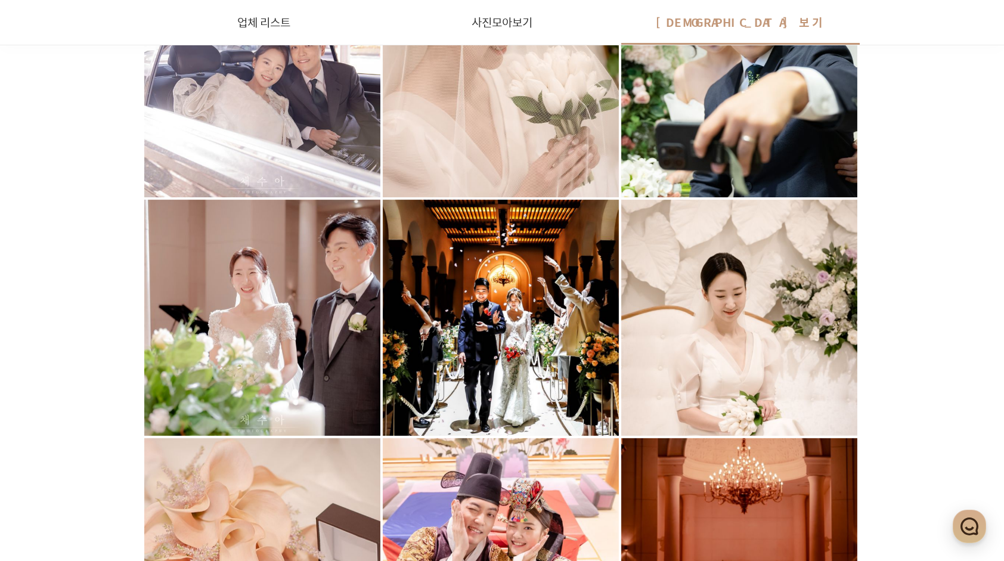
scroll to position [348, 0]
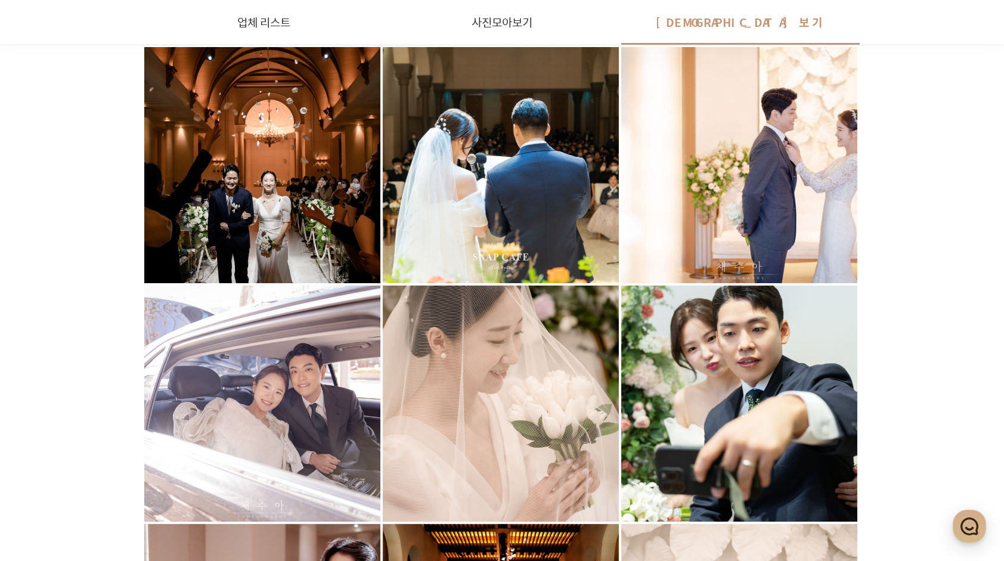
click at [331, 122] on div at bounding box center [262, 165] width 236 height 236
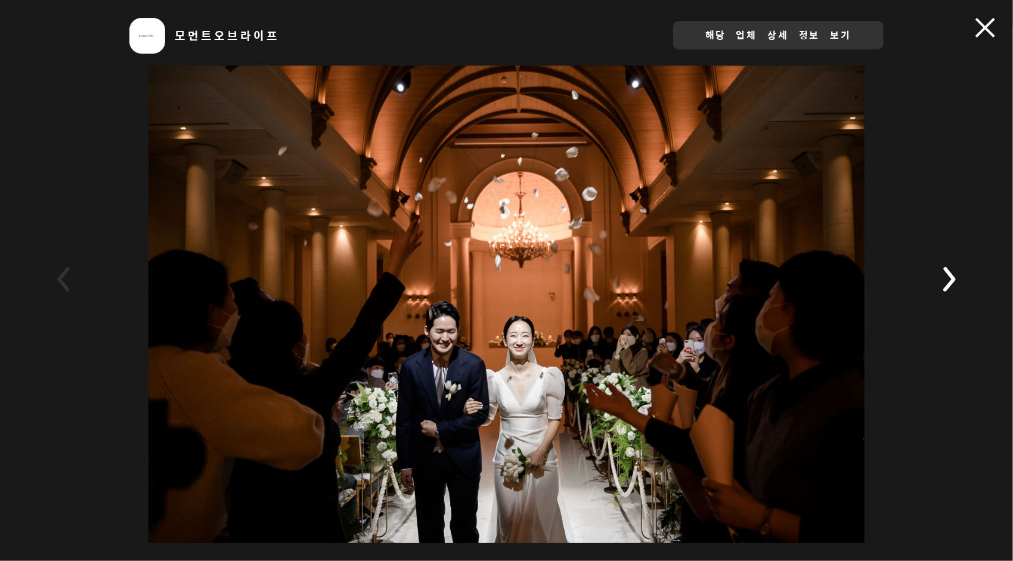
click at [194, 33] on link "모먼트오브라이프" at bounding box center [227, 35] width 105 height 17
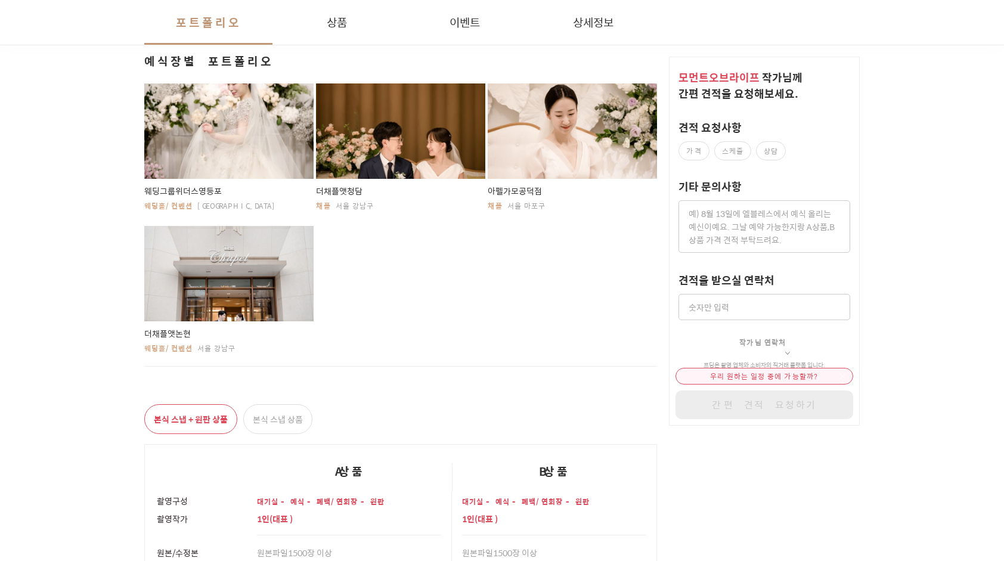
scroll to position [1789, 0]
